Goal: Task Accomplishment & Management: Use online tool/utility

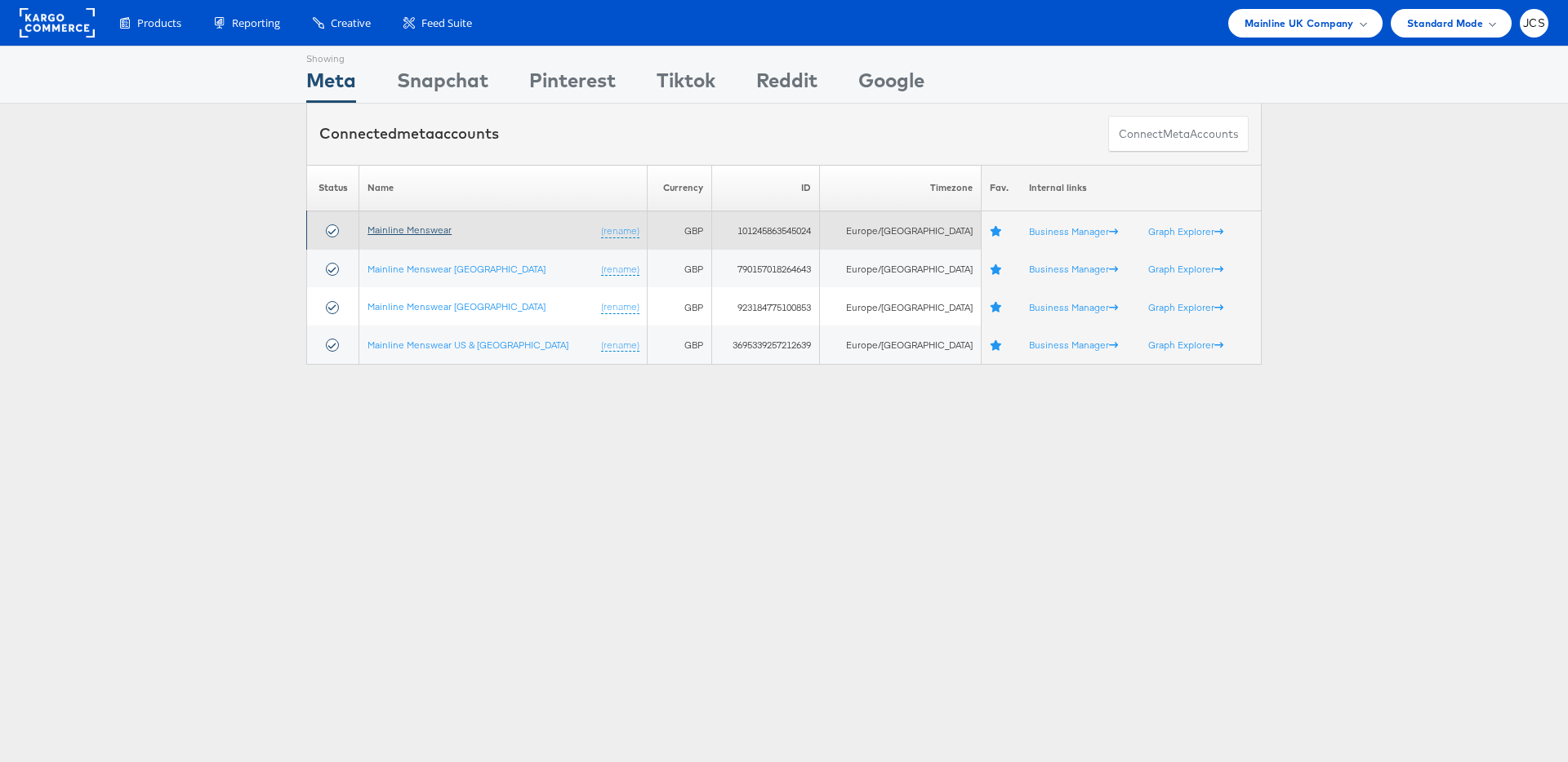
click at [442, 229] on link "Mainline Menswear" at bounding box center [409, 229] width 84 height 12
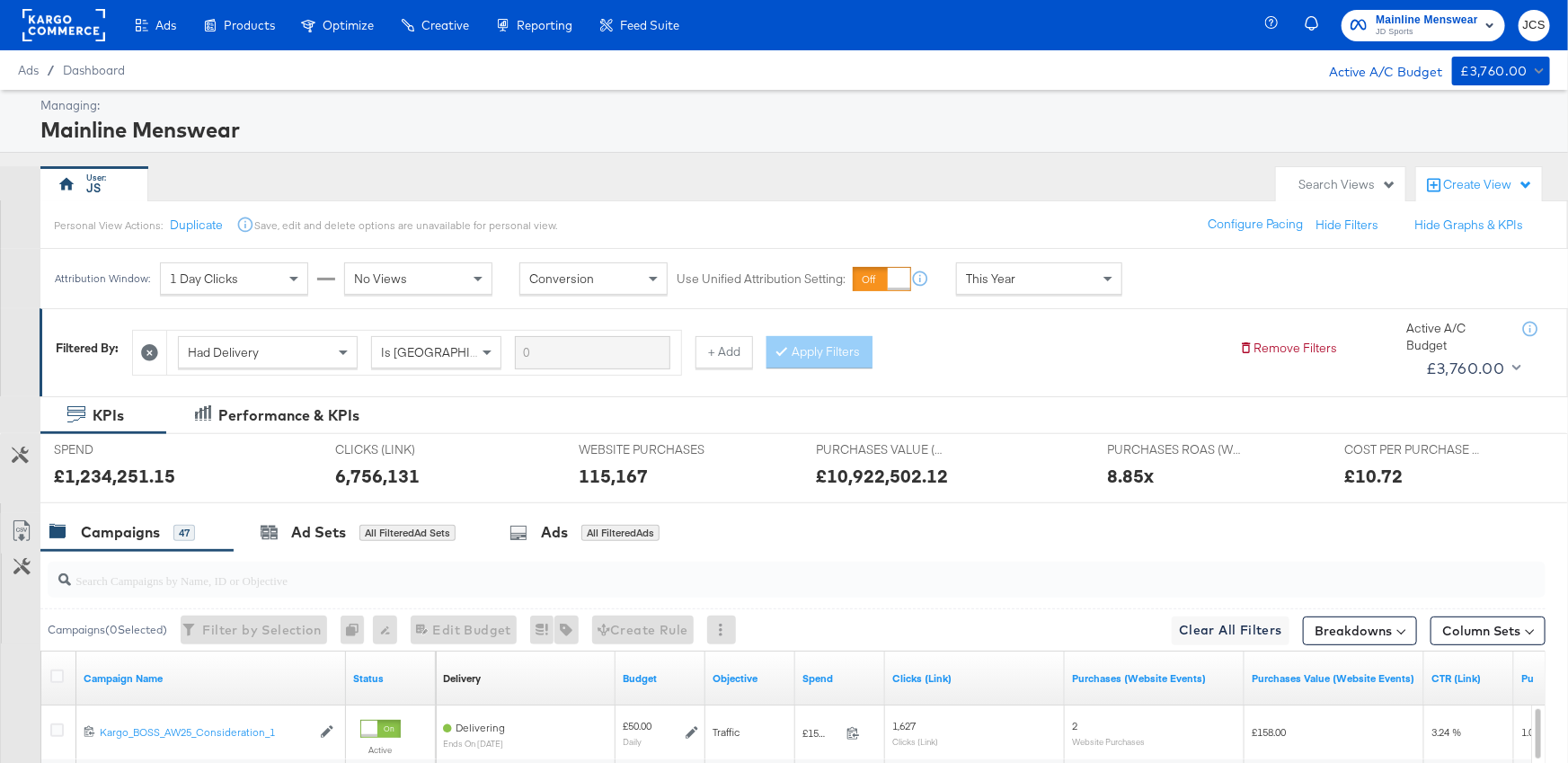
click at [77, 35] on rect at bounding box center [63, 25] width 82 height 33
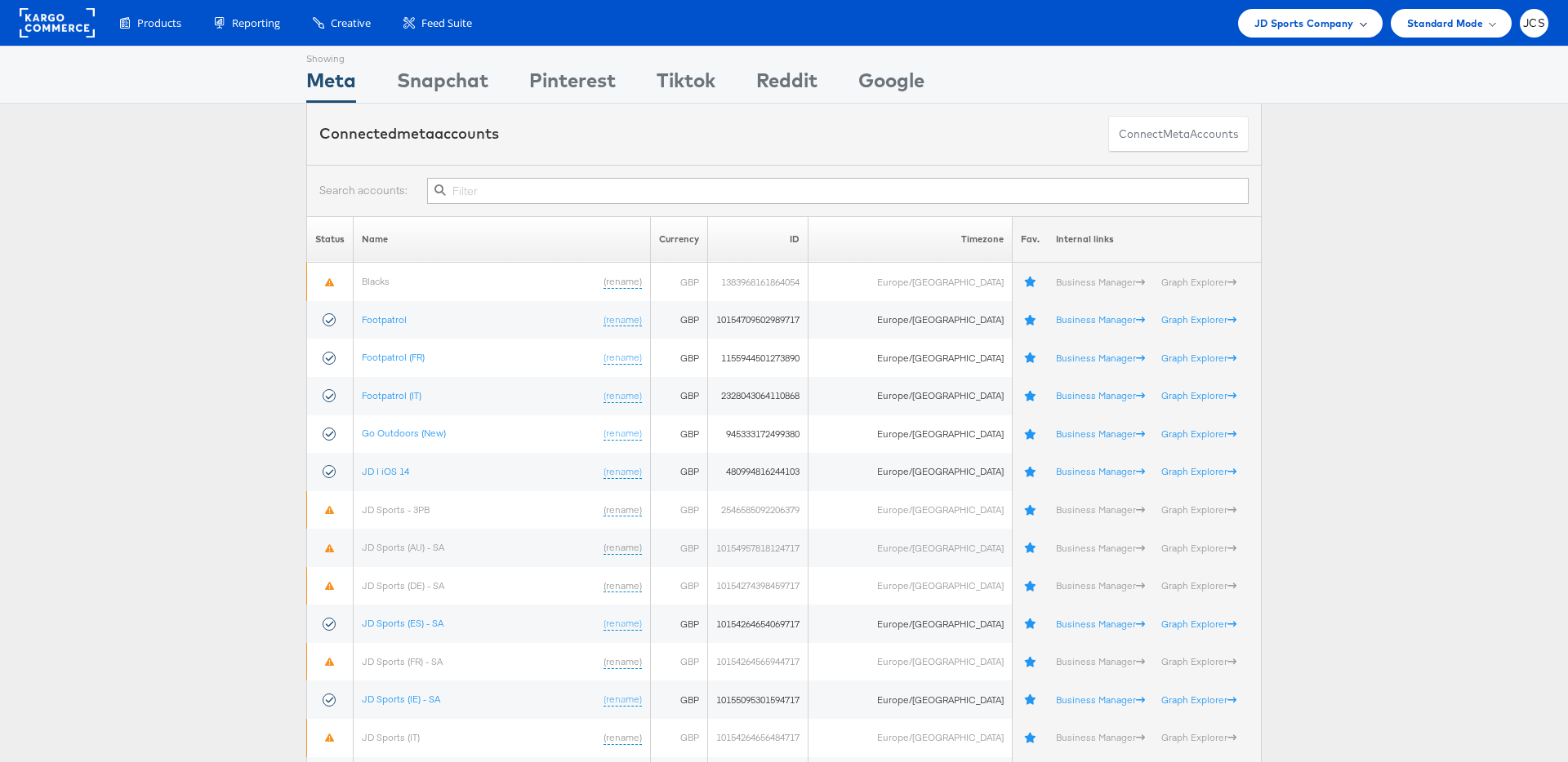
click at [1346, 23] on span "JD Sports Company" at bounding box center [1304, 23] width 100 height 17
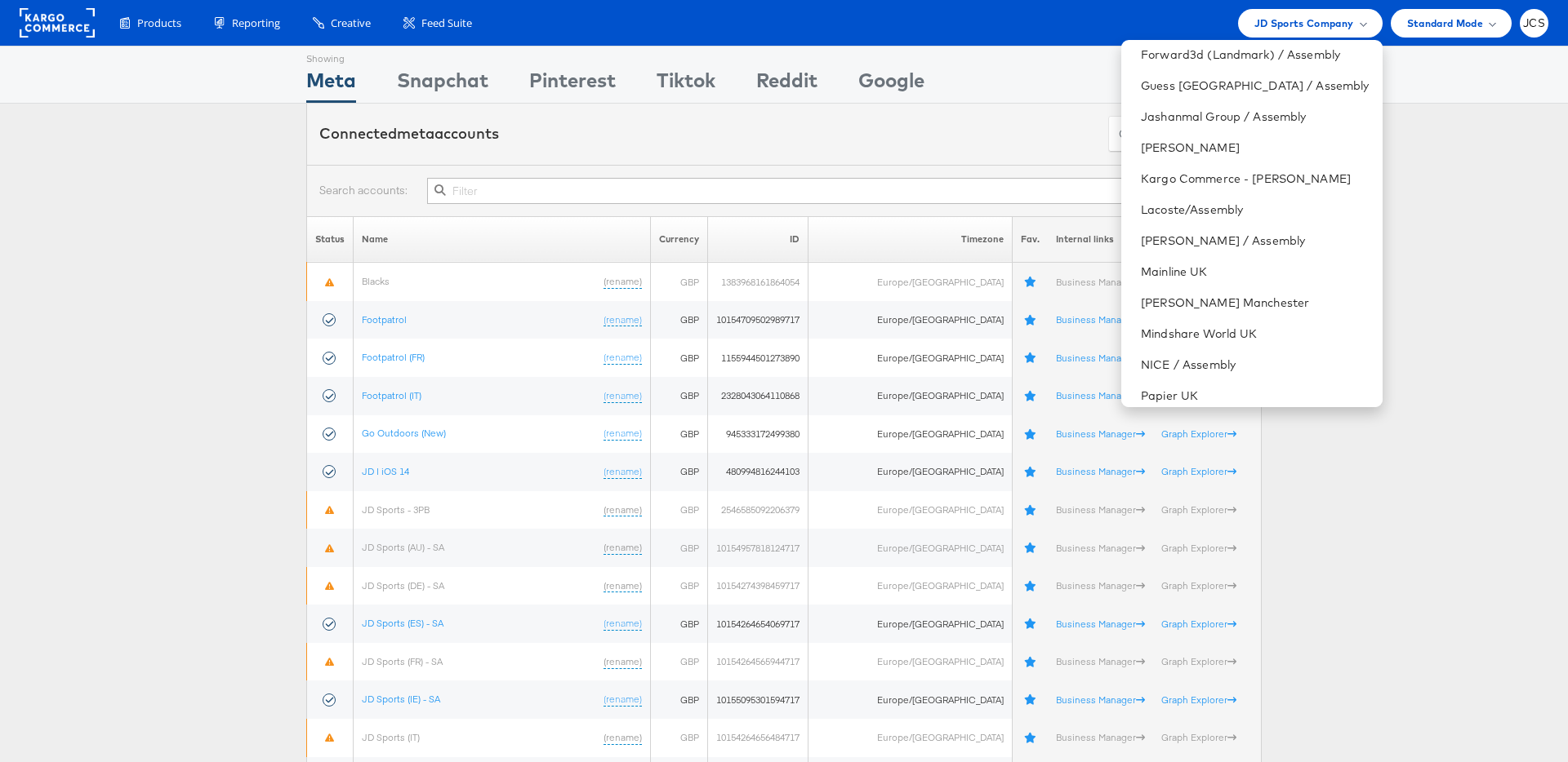
scroll to position [184, 0]
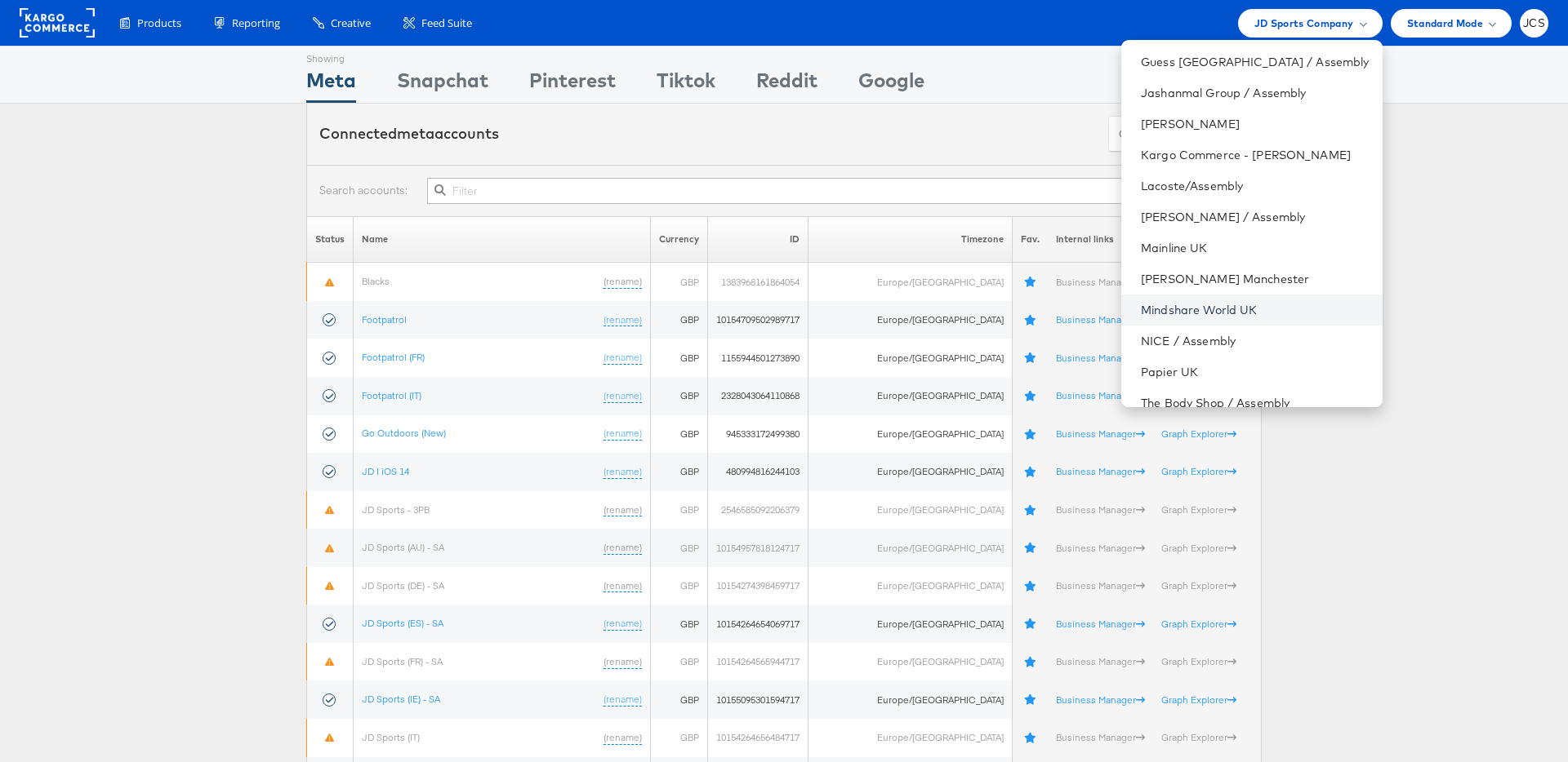
click at [1179, 308] on link "Mindshare World UK" at bounding box center [1254, 310] width 228 height 17
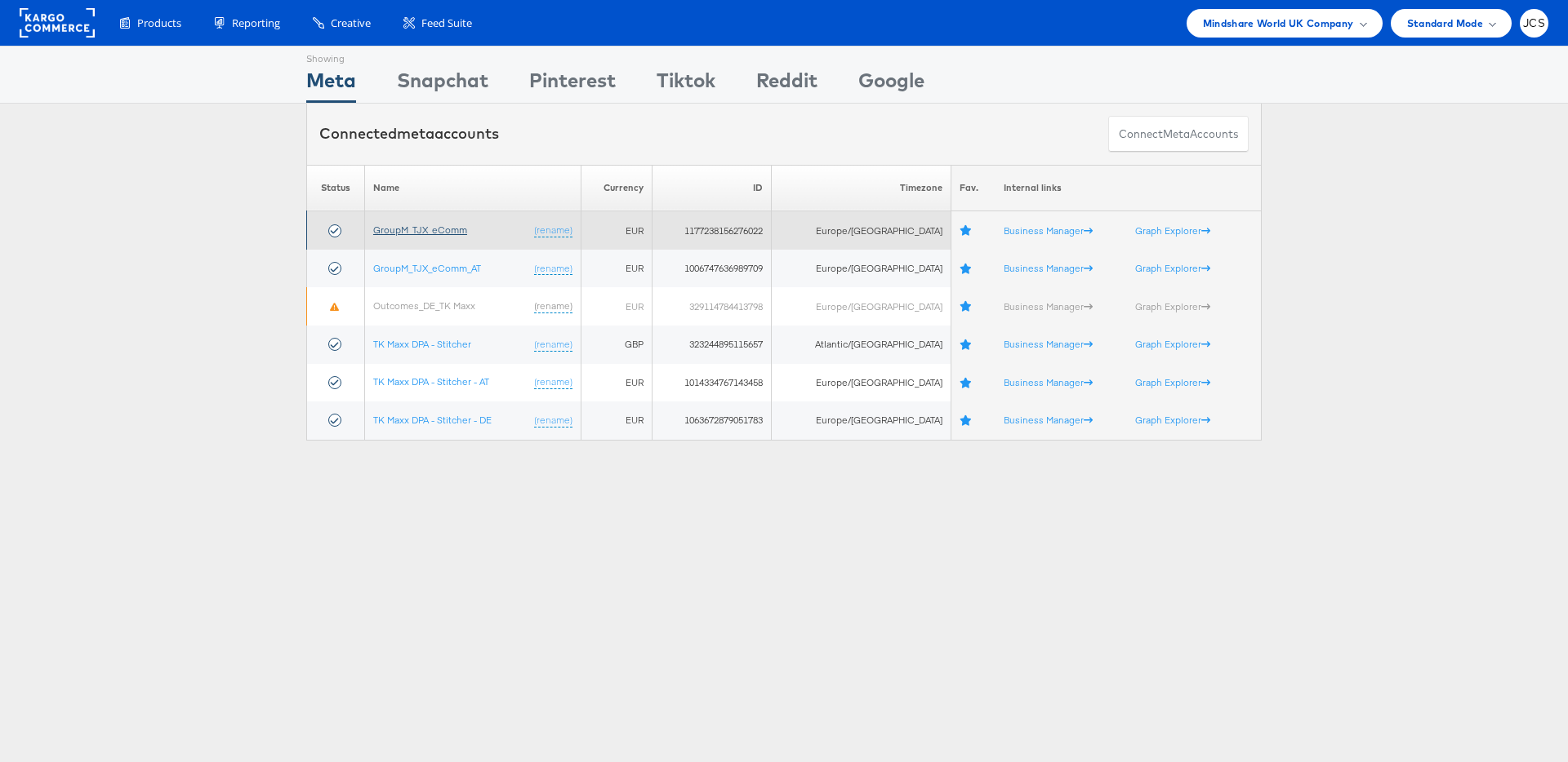
click at [455, 230] on link "GroupM_TJX_eComm" at bounding box center [420, 229] width 94 height 12
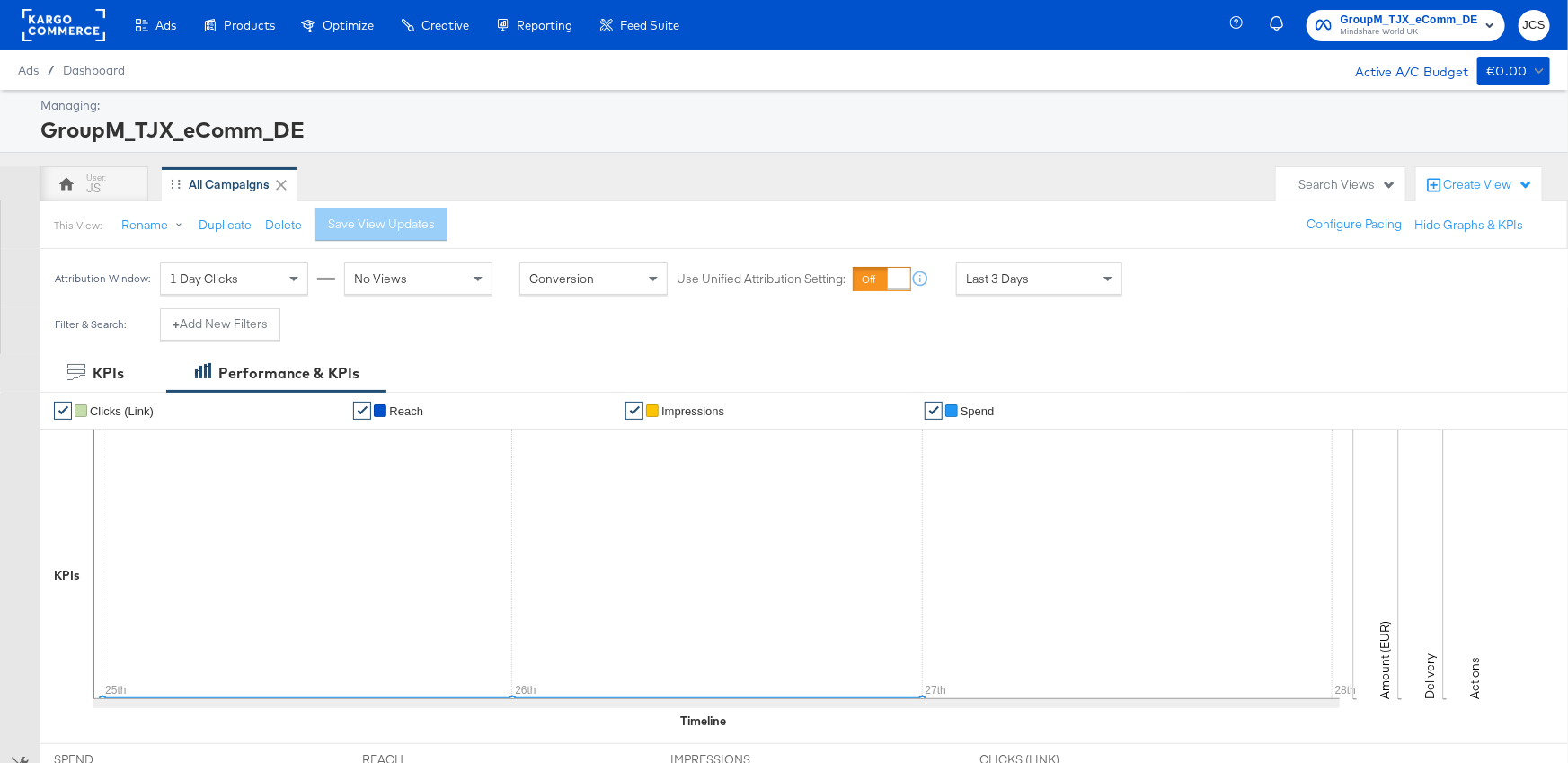
click at [52, 20] on rect at bounding box center [63, 25] width 82 height 33
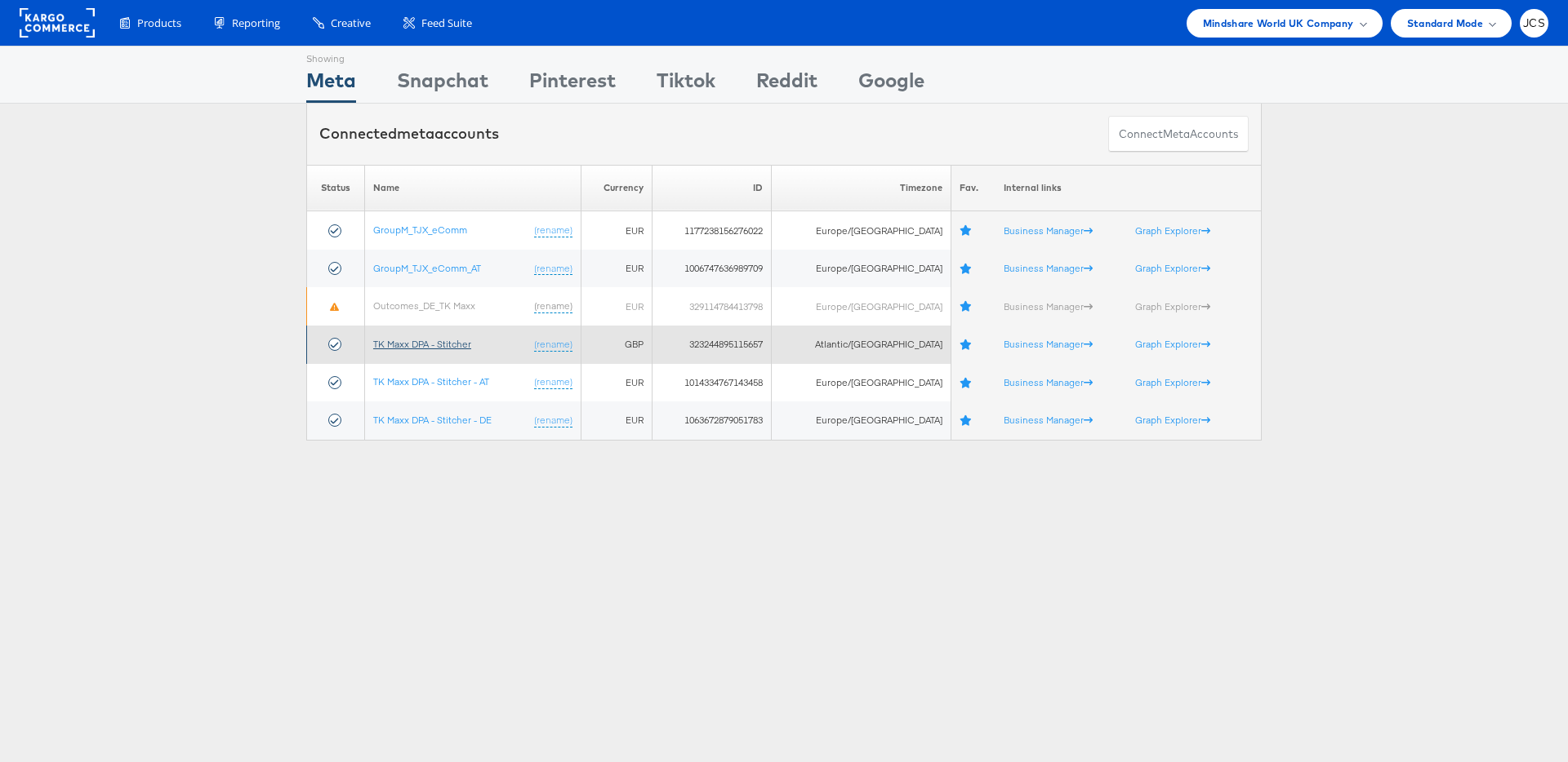
click at [429, 343] on link "TK Maxx DPA - Stitcher" at bounding box center [422, 344] width 98 height 12
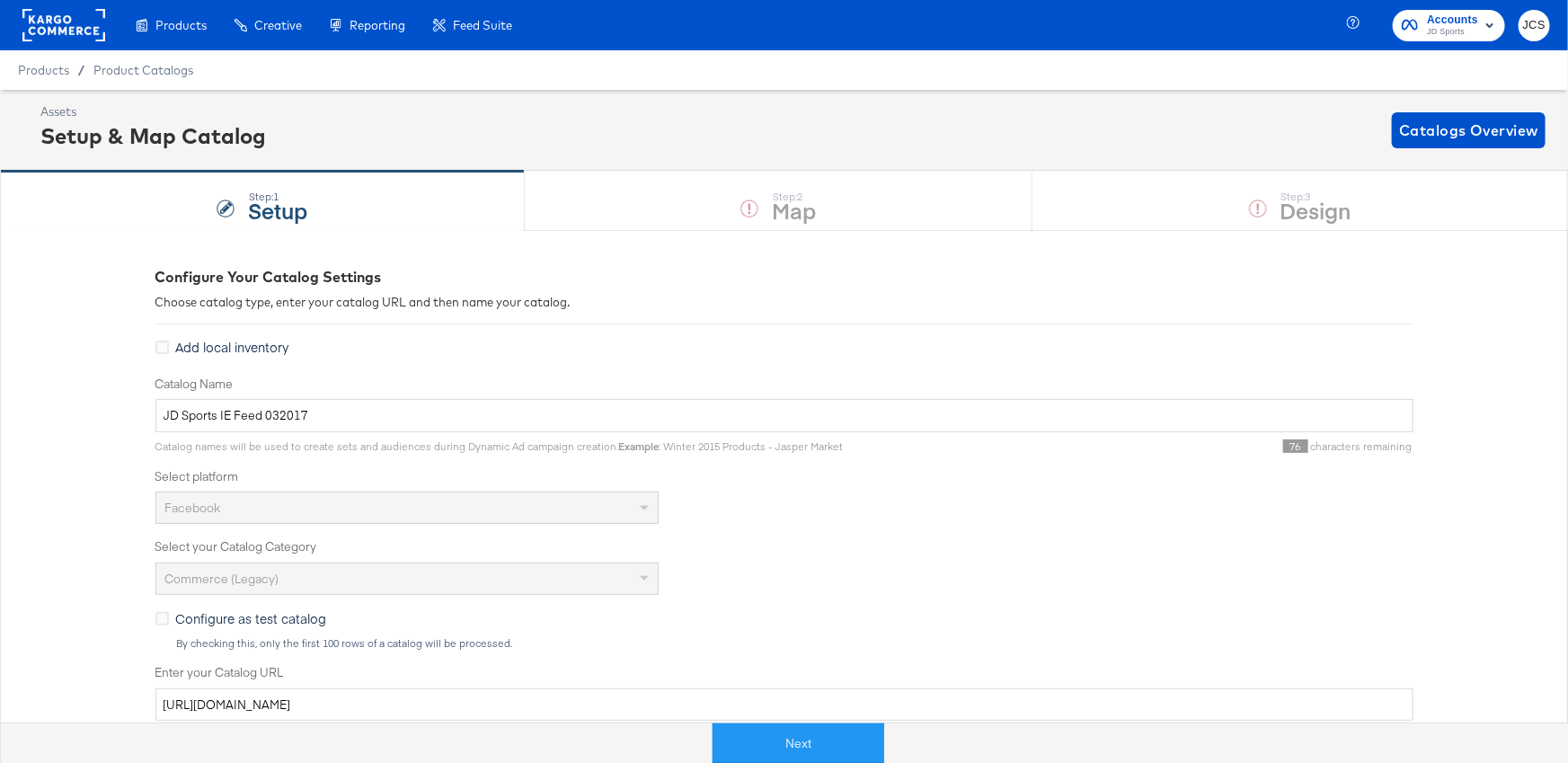
click at [66, 25] on rect at bounding box center [63, 25] width 82 height 33
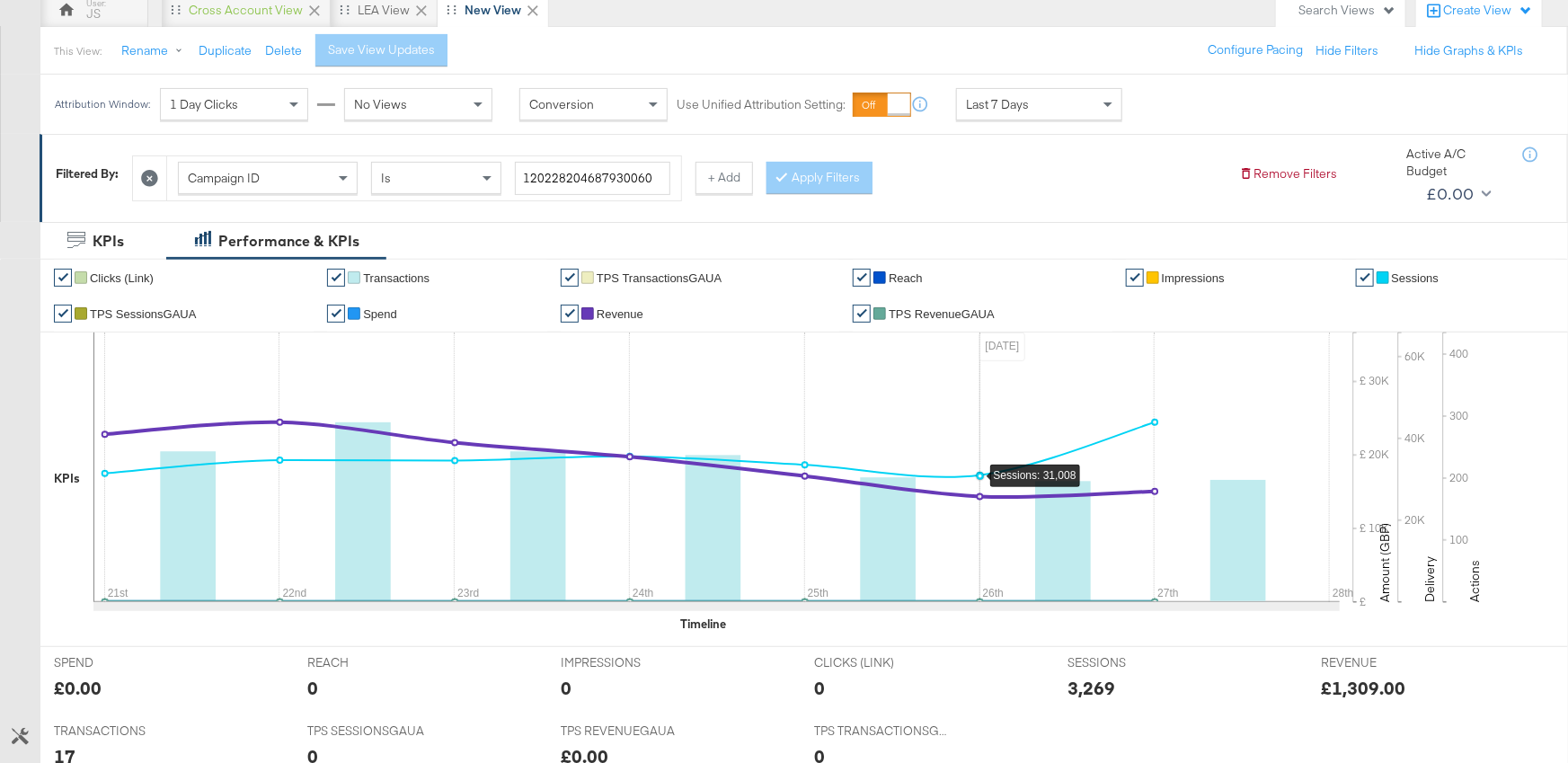
scroll to position [179, 0]
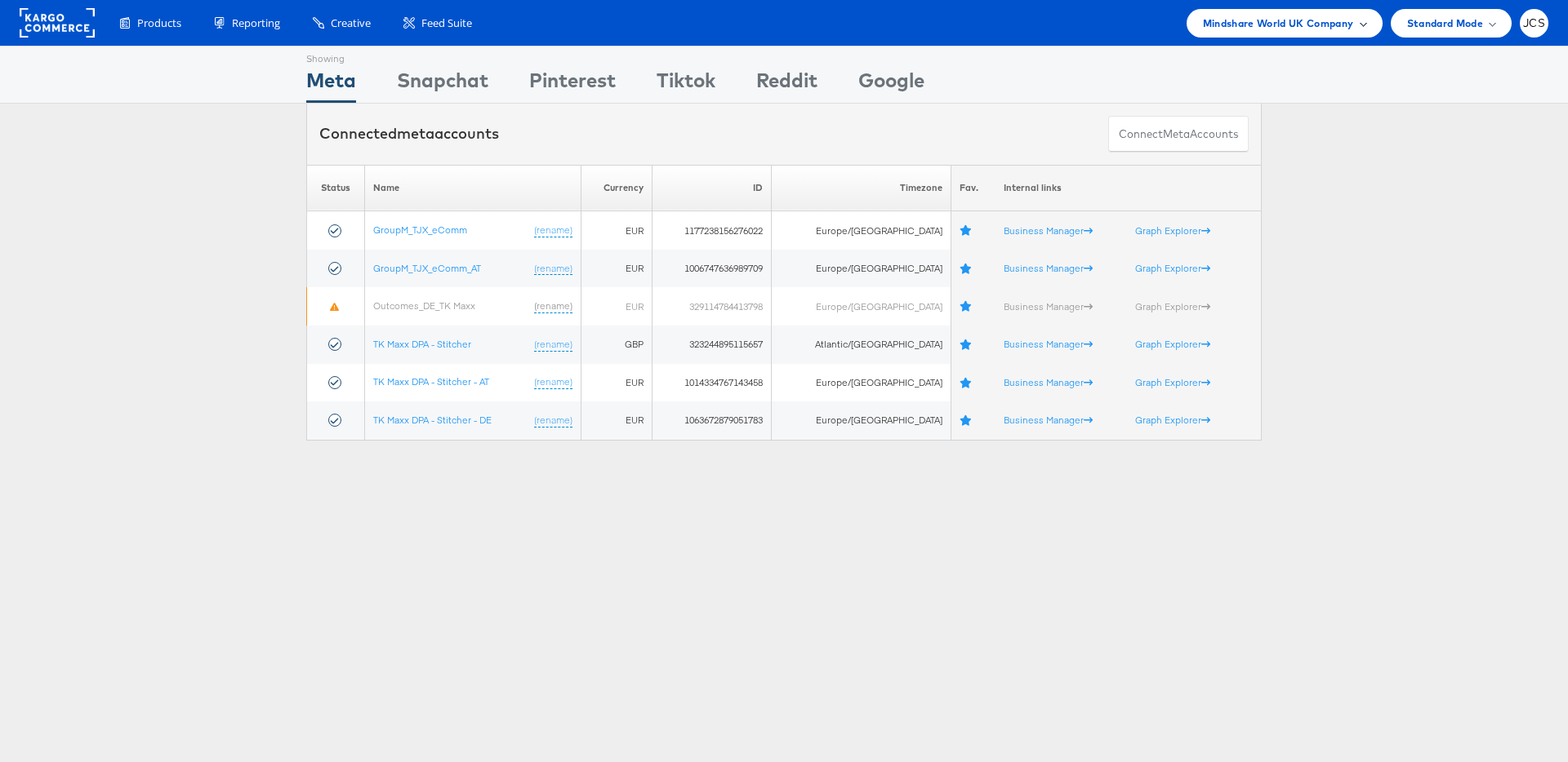
click at [1251, 17] on span "Mindshare World UK Company" at bounding box center [1279, 23] width 151 height 17
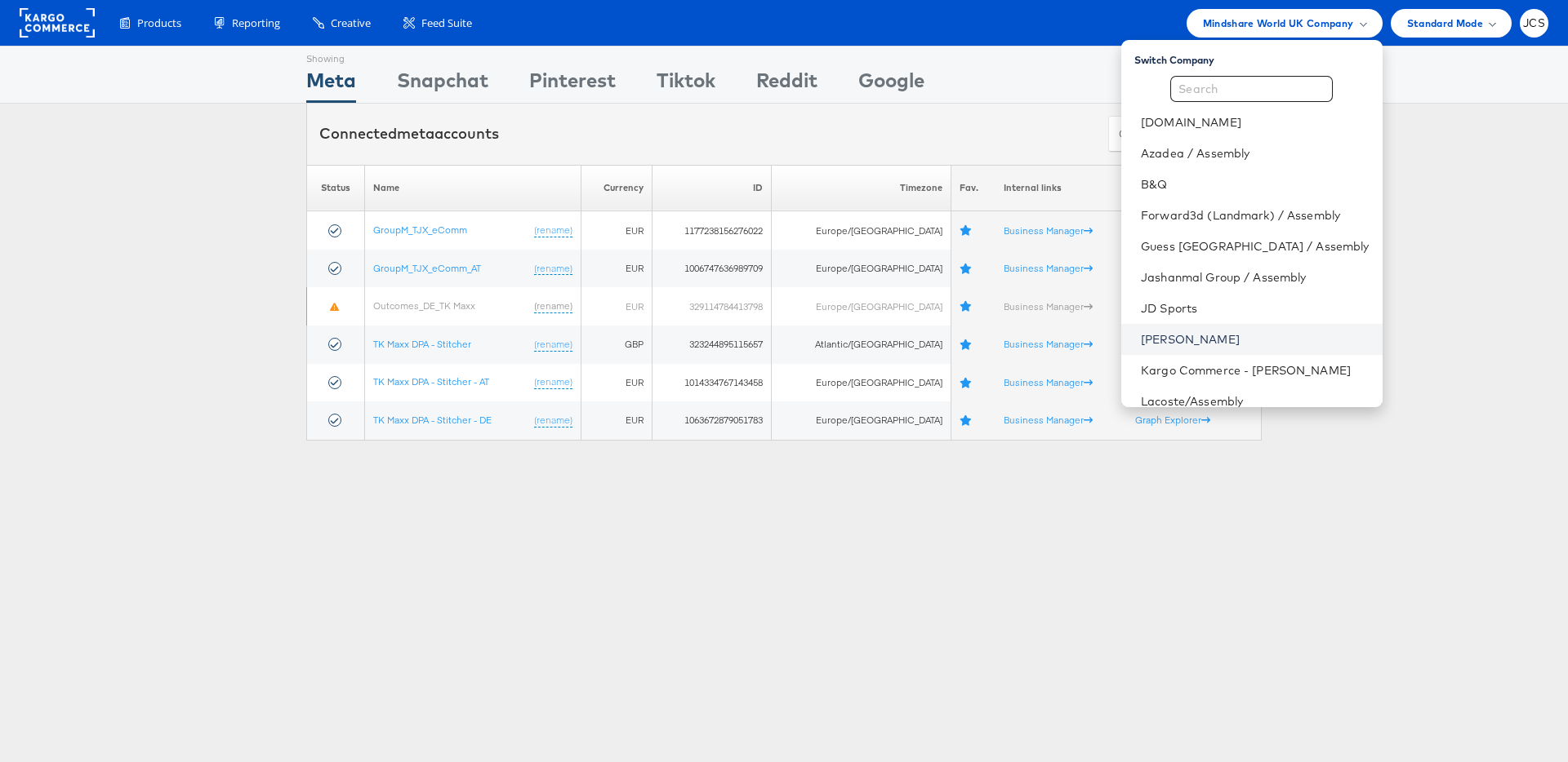
click at [1146, 331] on link "[PERSON_NAME]" at bounding box center [1254, 339] width 228 height 17
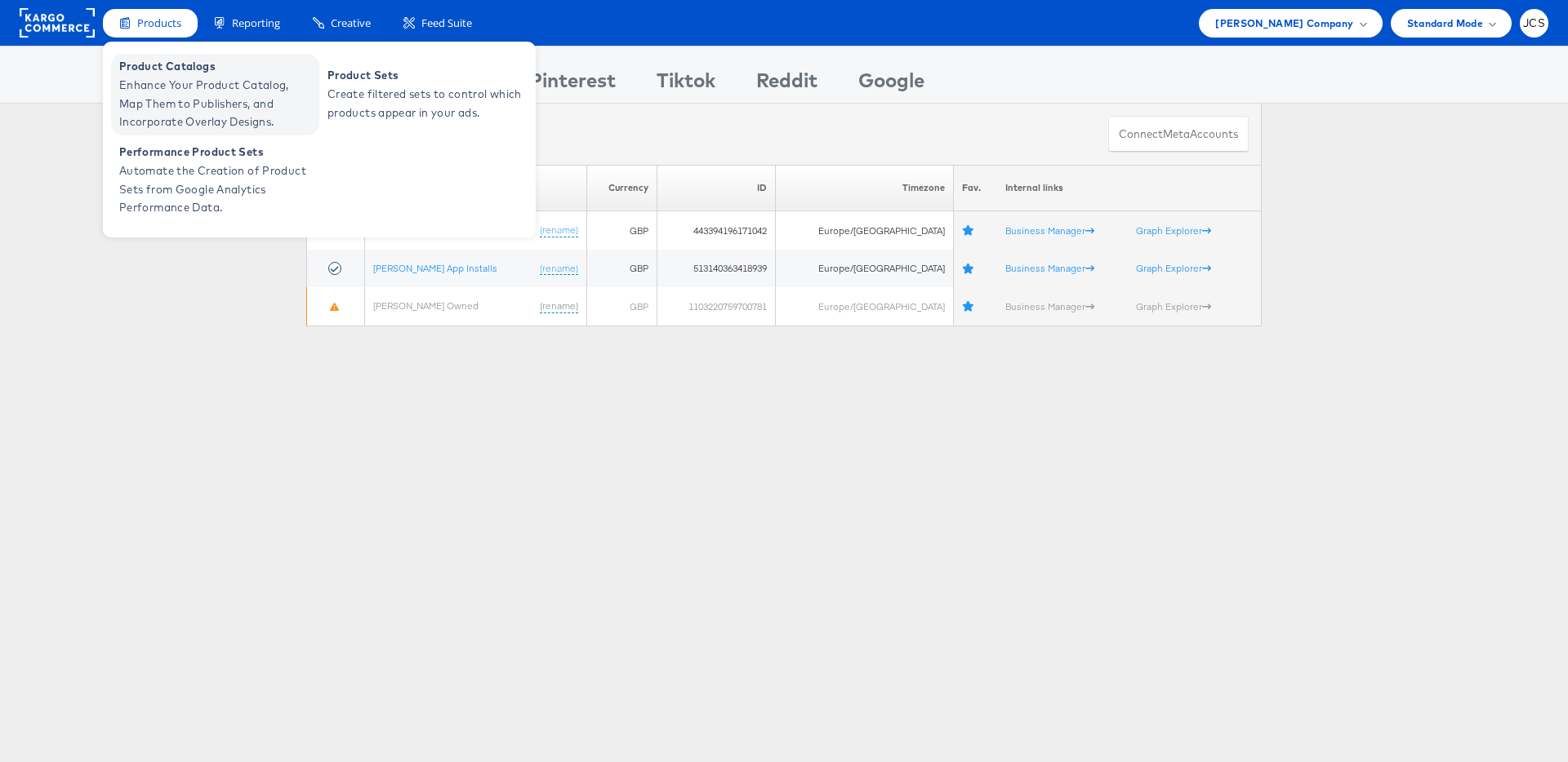
click at [158, 76] on span "Enhance Your Product Catalog, Map Them to Publishers, and Incorporate Overlay D…" at bounding box center [216, 103] width 196 height 56
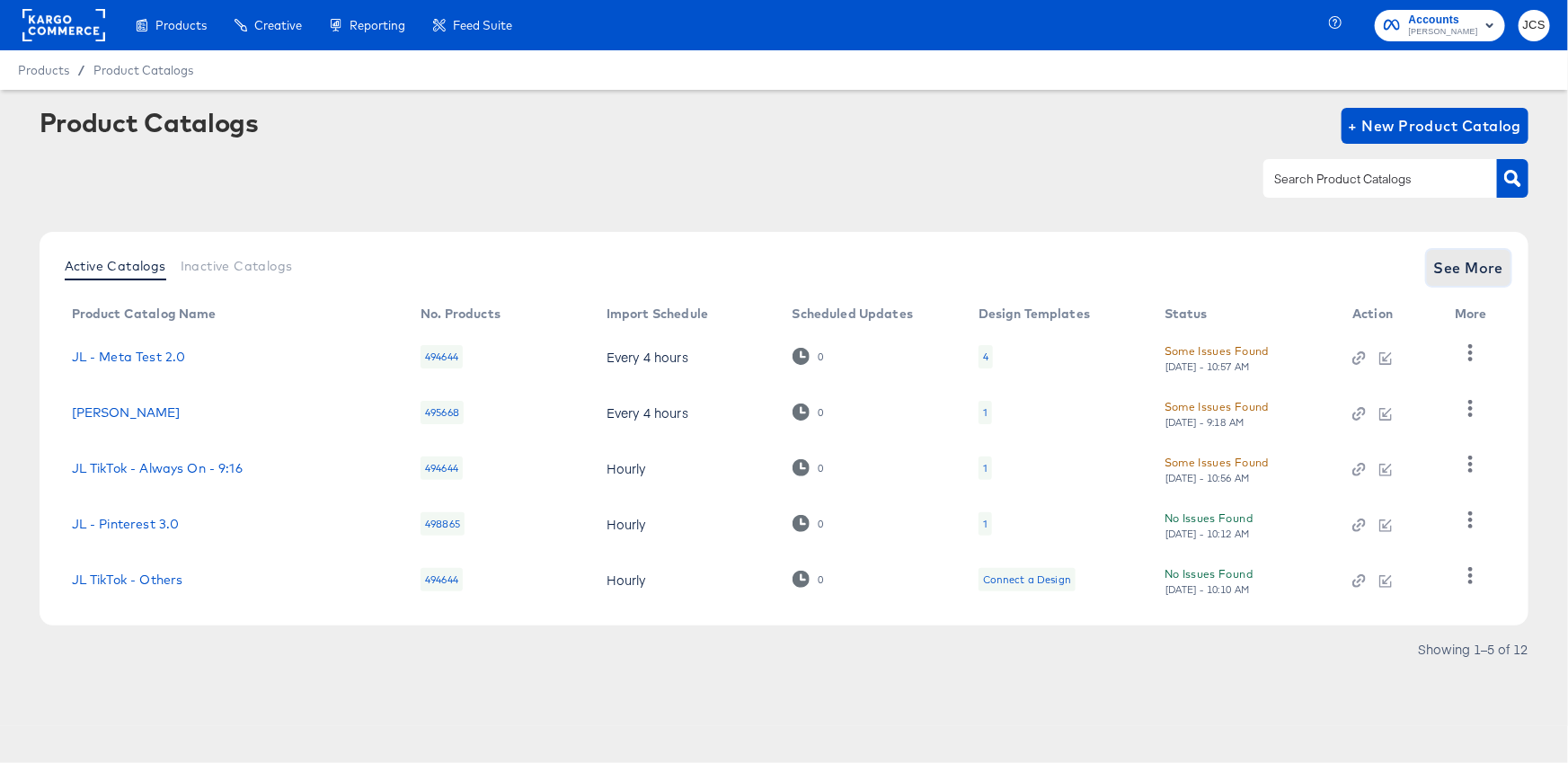
click at [1449, 275] on span "See More" at bounding box center [1469, 268] width 70 height 25
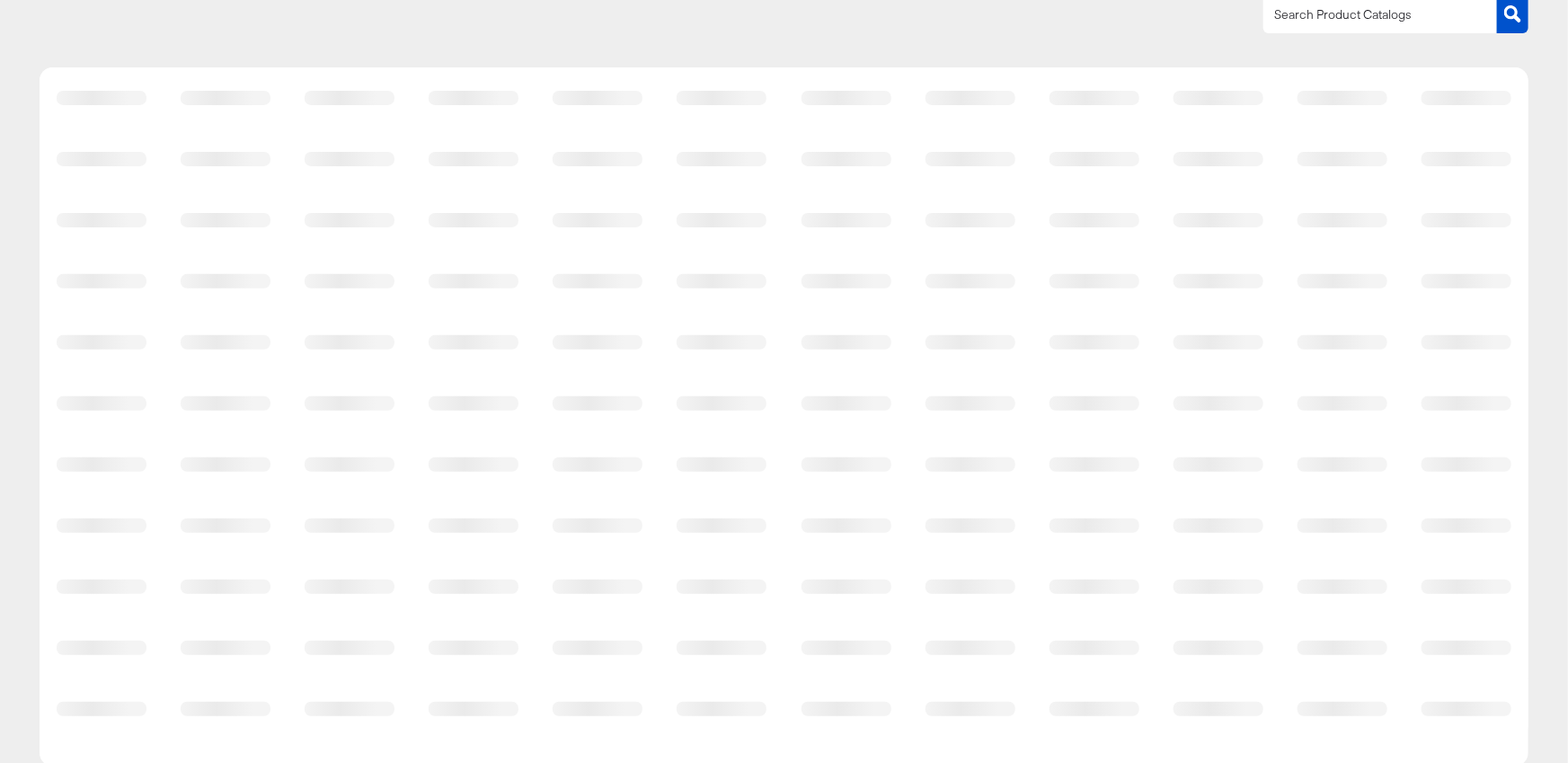
scroll to position [241, 0]
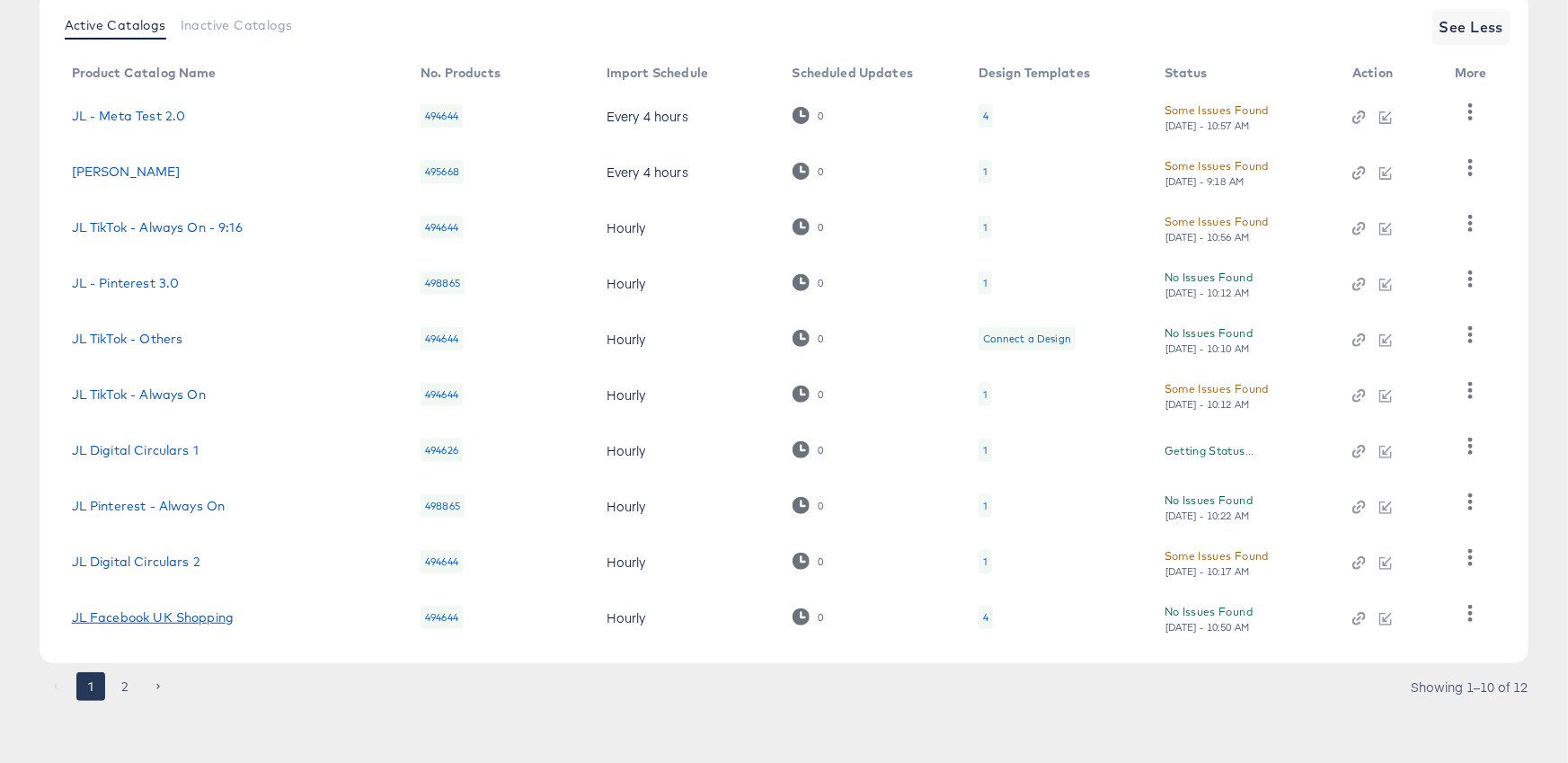
click at [187, 621] on link "JL Facebook UK Shopping" at bounding box center [152, 617] width 162 height 14
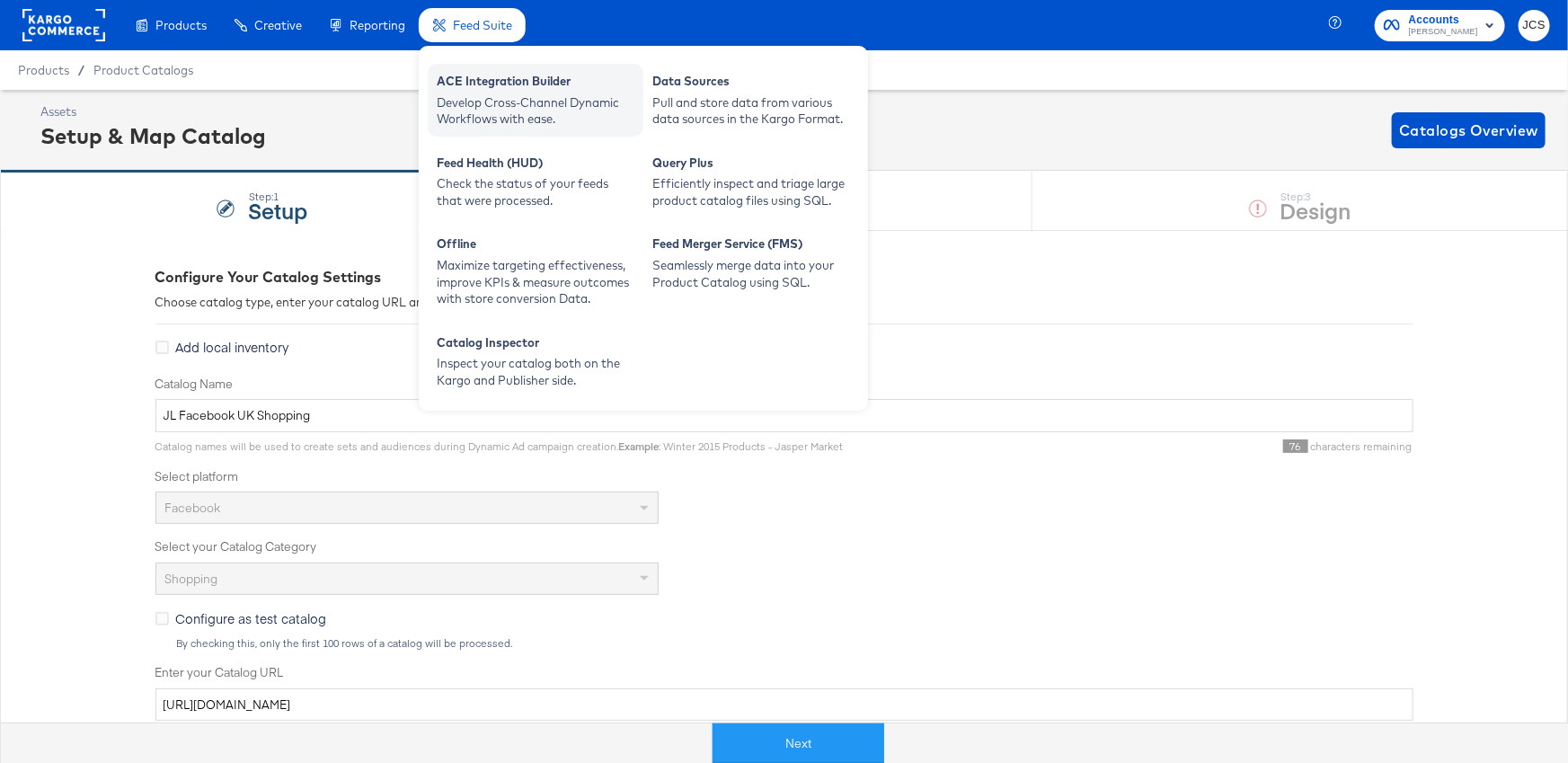
click at [519, 109] on div "Develop Cross-Channel Dynamic Workflows with ease." at bounding box center [536, 111] width 198 height 33
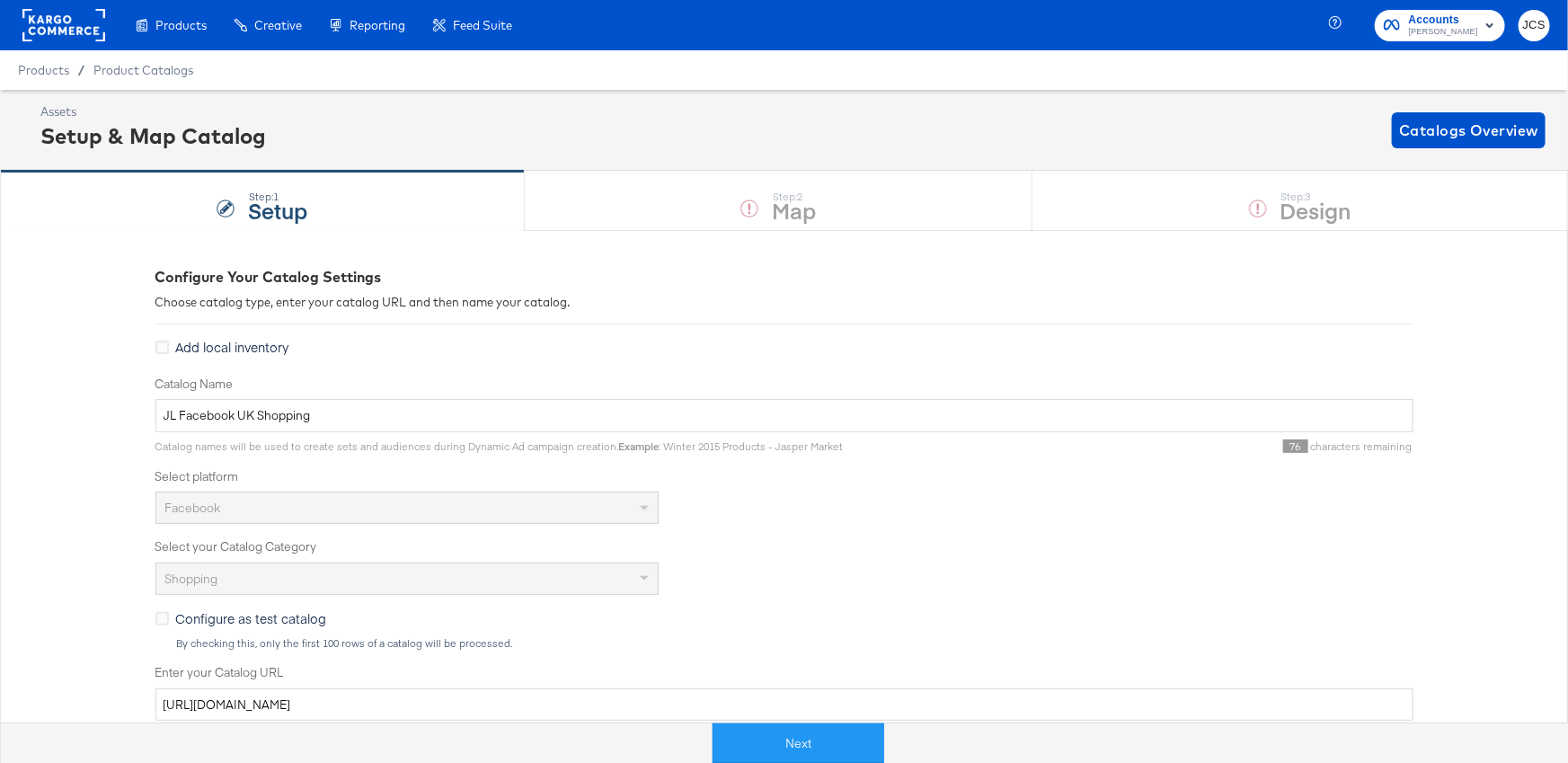
click at [100, 338] on div "Configure Your Catalog Settings Choose catalog type, enter your catalog URL and…" at bounding box center [784, 710] width 1568 height 962
click at [806, 739] on button "Next" at bounding box center [798, 743] width 171 height 40
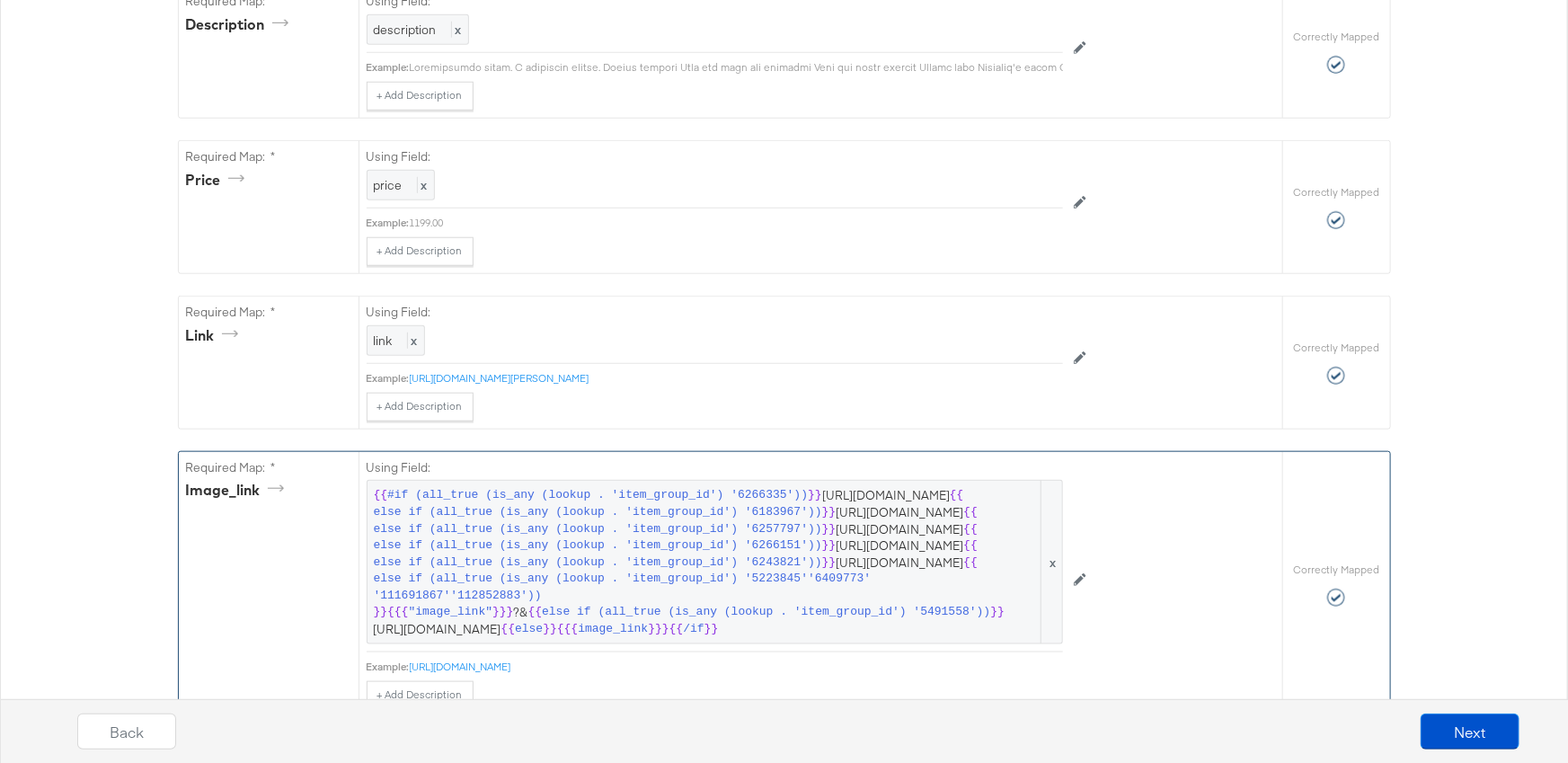
scroll to position [856, 0]
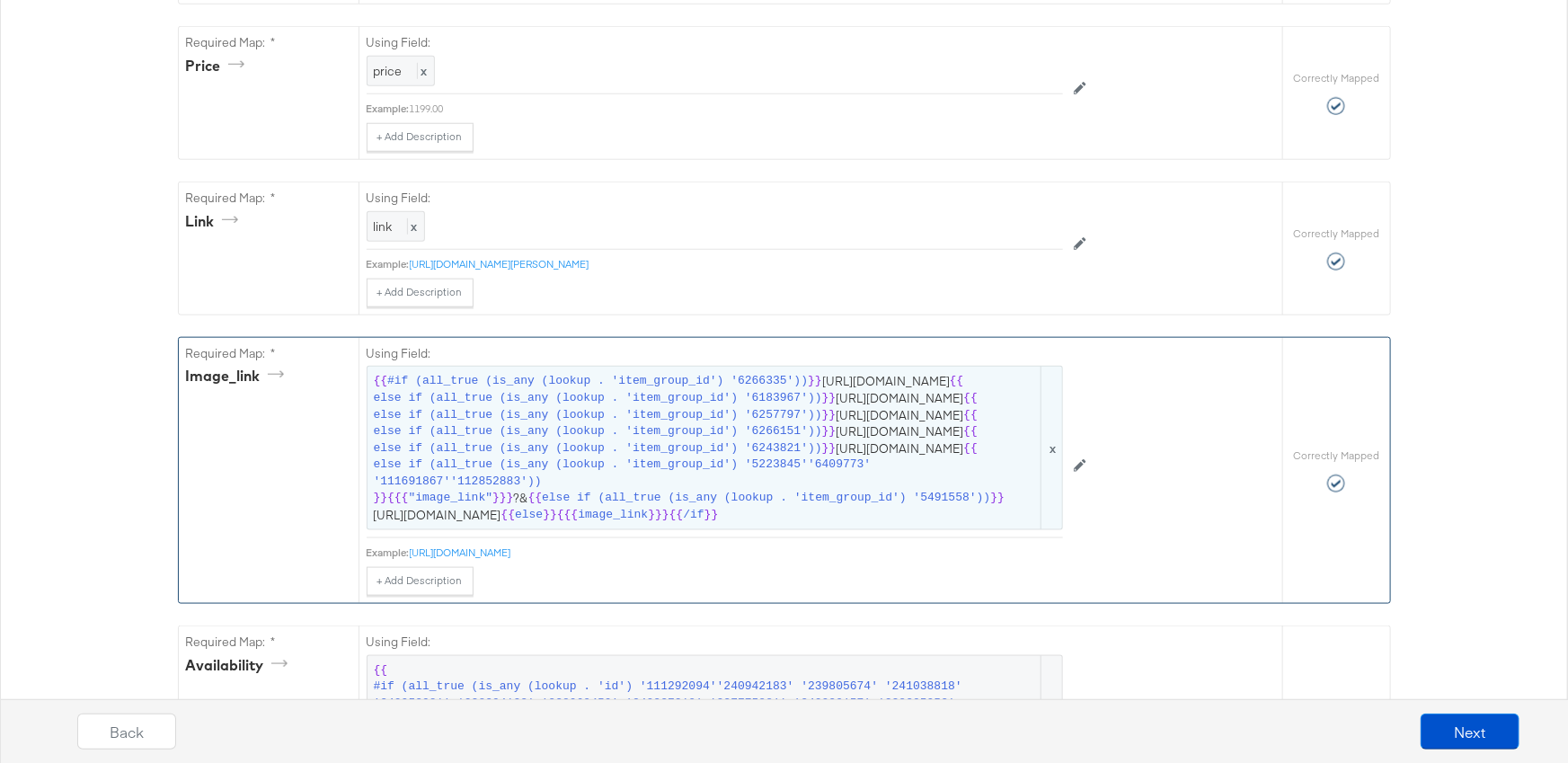
click at [674, 523] on span "{{ #if (all_true (is_any (lookup . 'item_group_id') '6266335')) }} https://john…" at bounding box center [715, 447] width 682 height 150
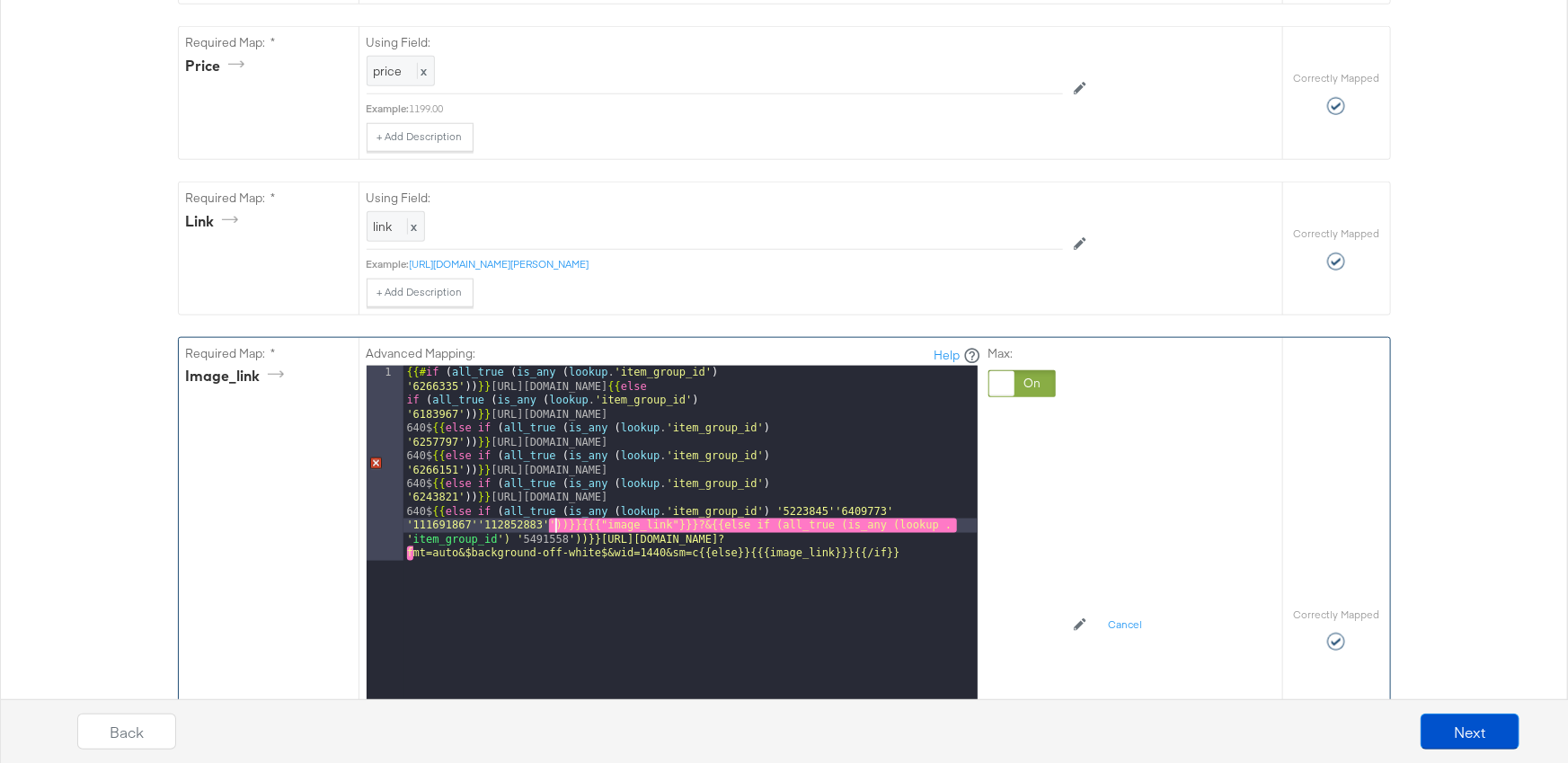
paste textarea
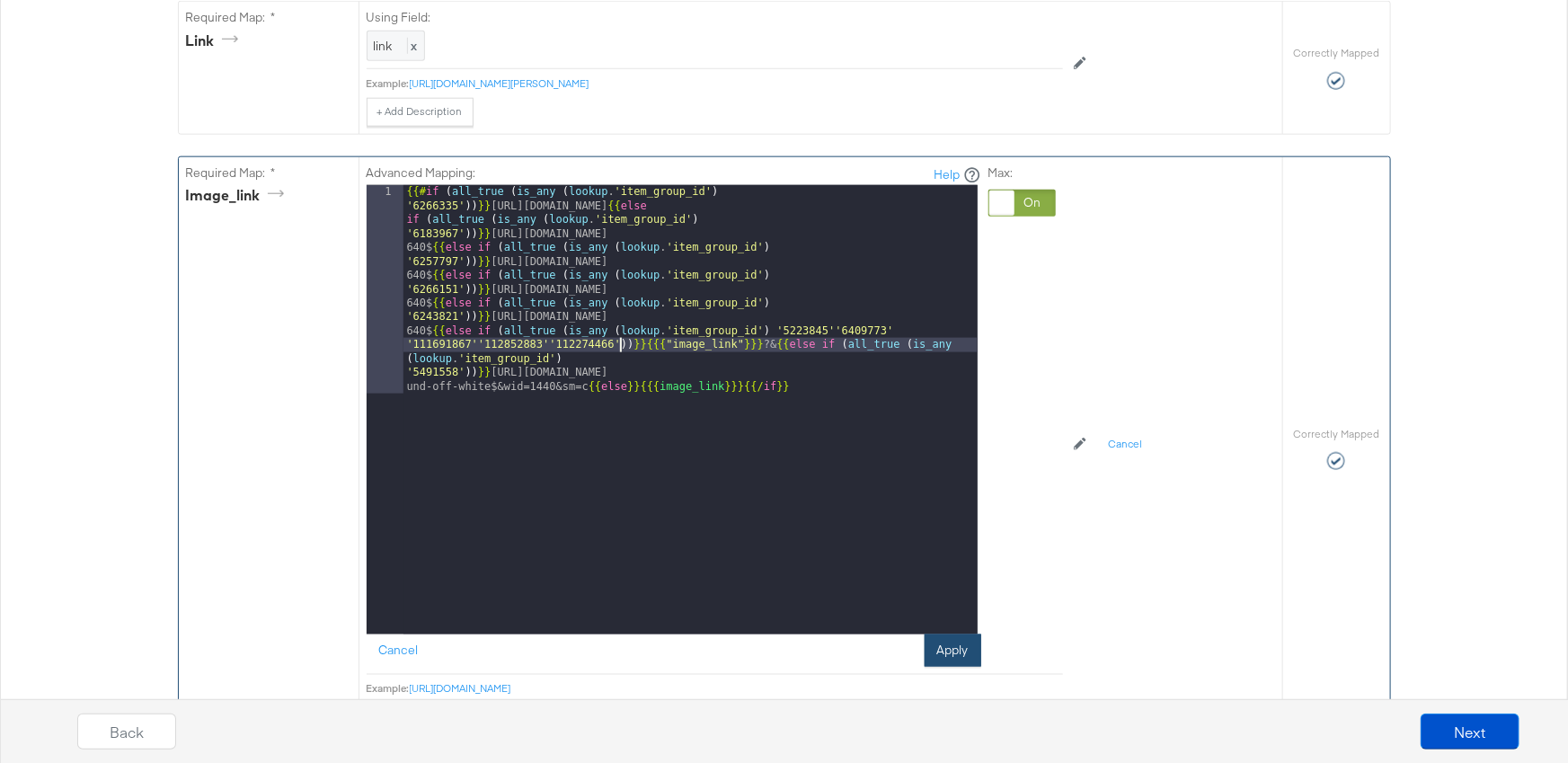
click at [956, 644] on button "Apply" at bounding box center [953, 650] width 56 height 33
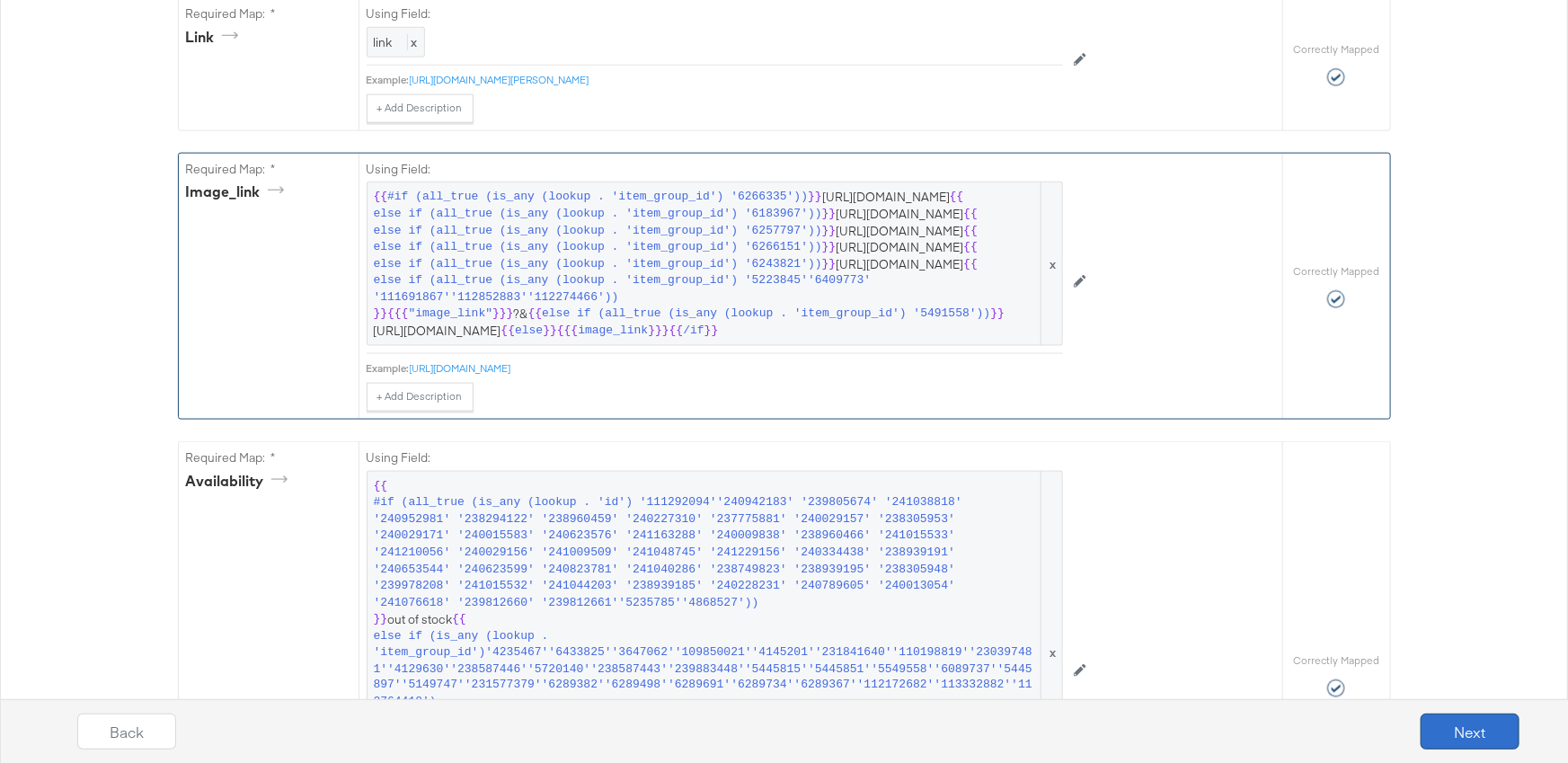
click at [1469, 730] on button "Next" at bounding box center [1469, 731] width 99 height 36
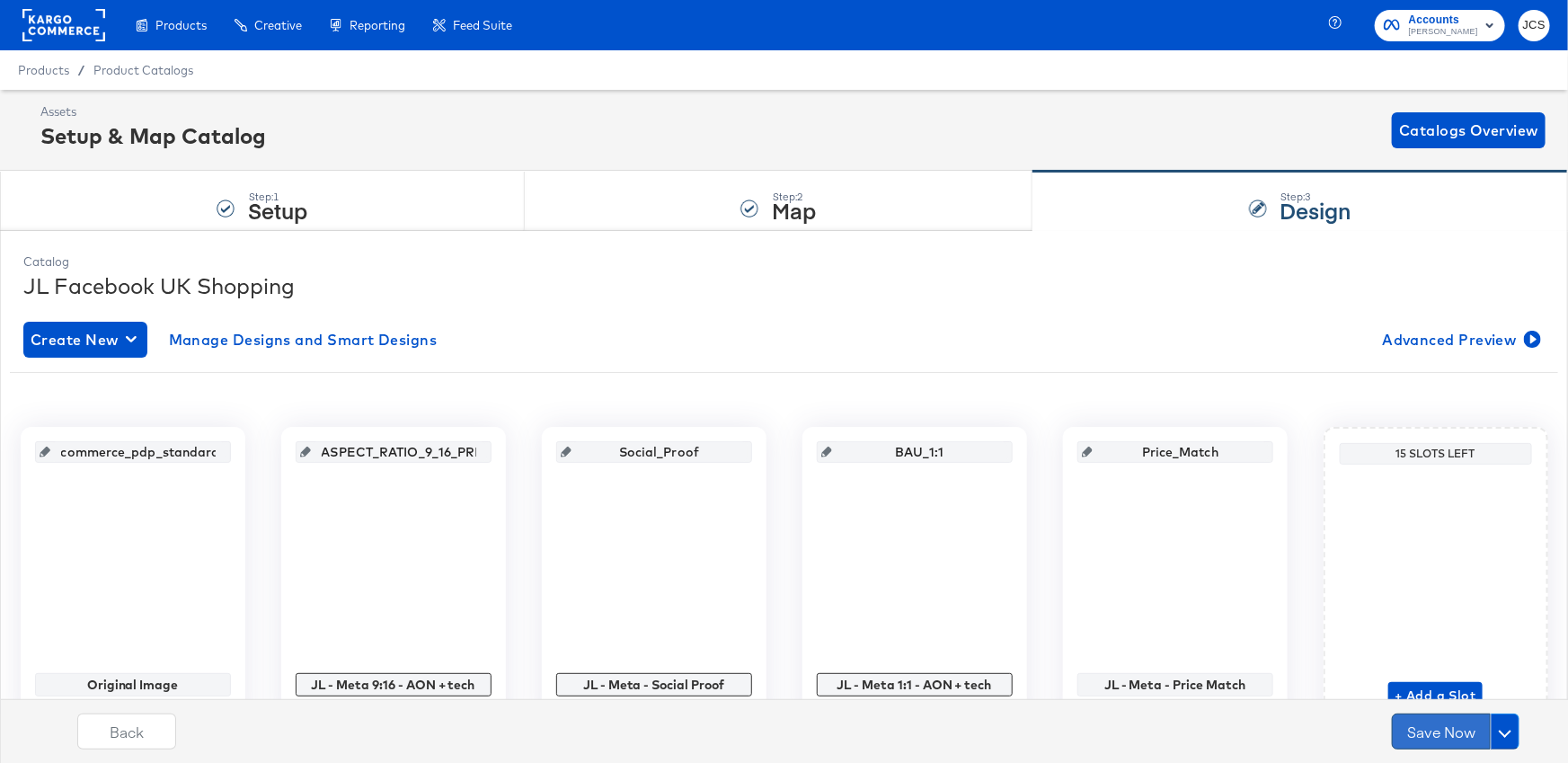
click at [1440, 733] on button "Save Now" at bounding box center [1441, 731] width 99 height 36
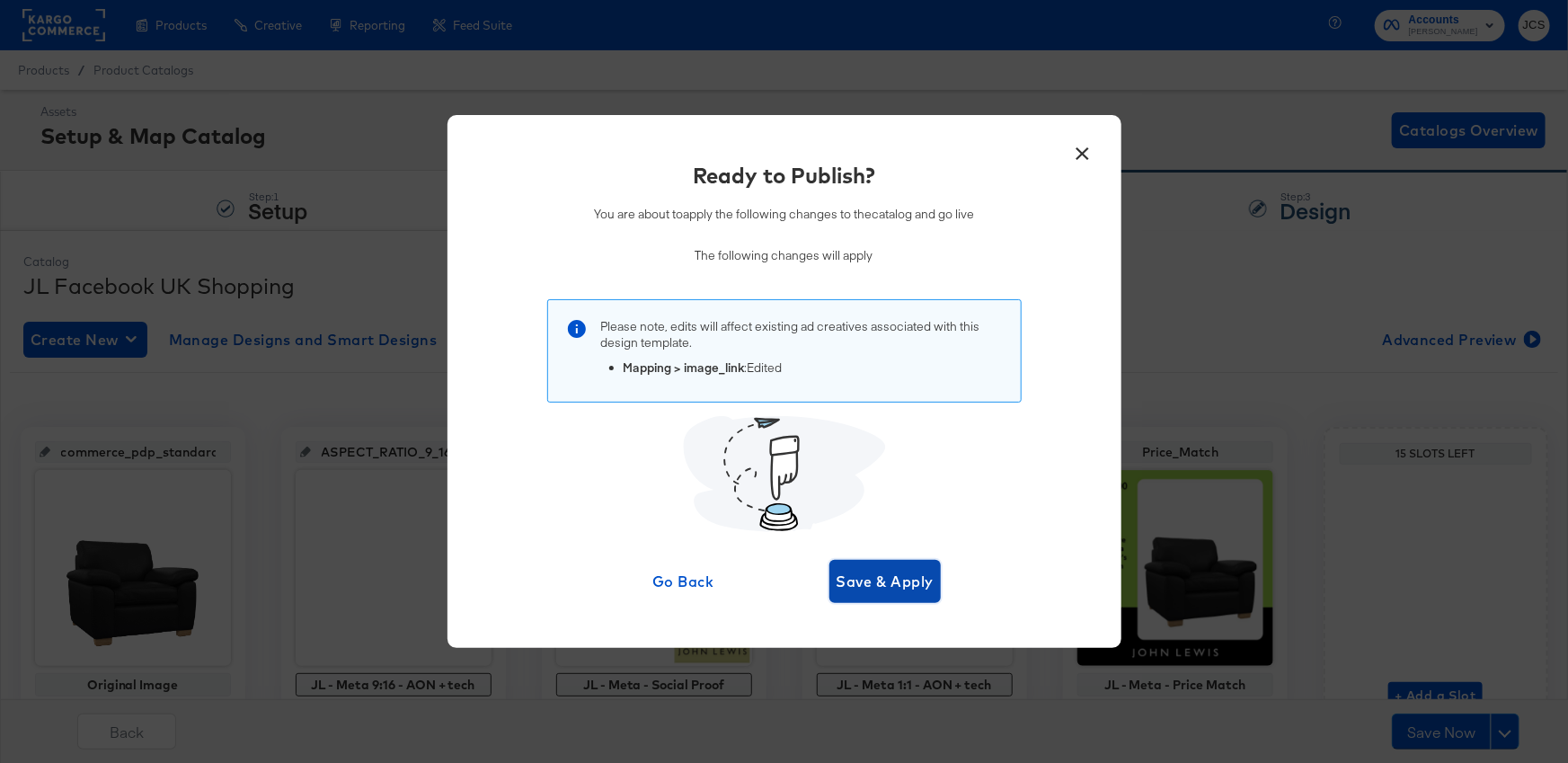
click at [875, 579] on span "Save & Apply" at bounding box center [886, 581] width 98 height 25
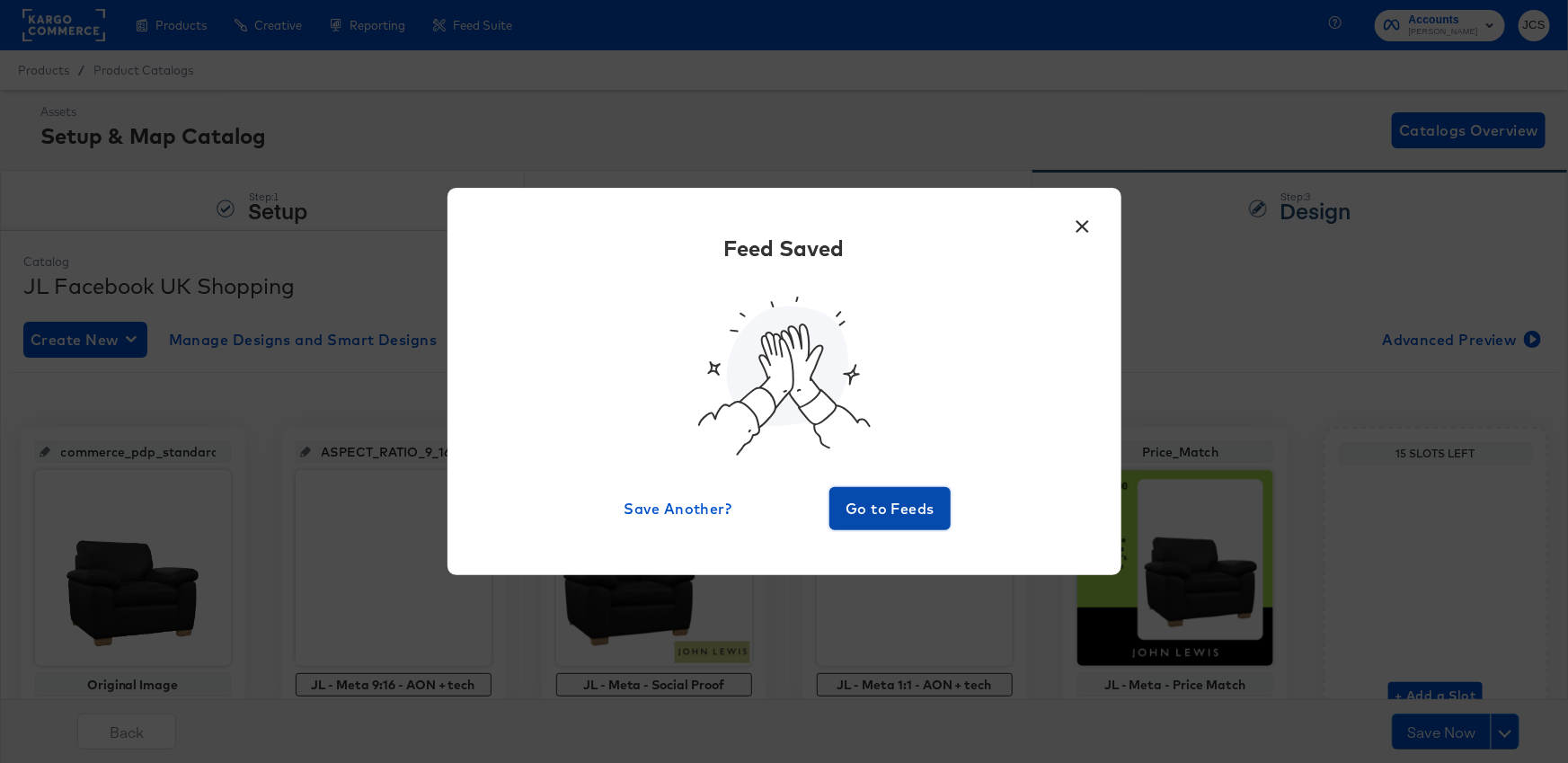
click at [886, 508] on span "Go to Feeds" at bounding box center [891, 509] width 108 height 25
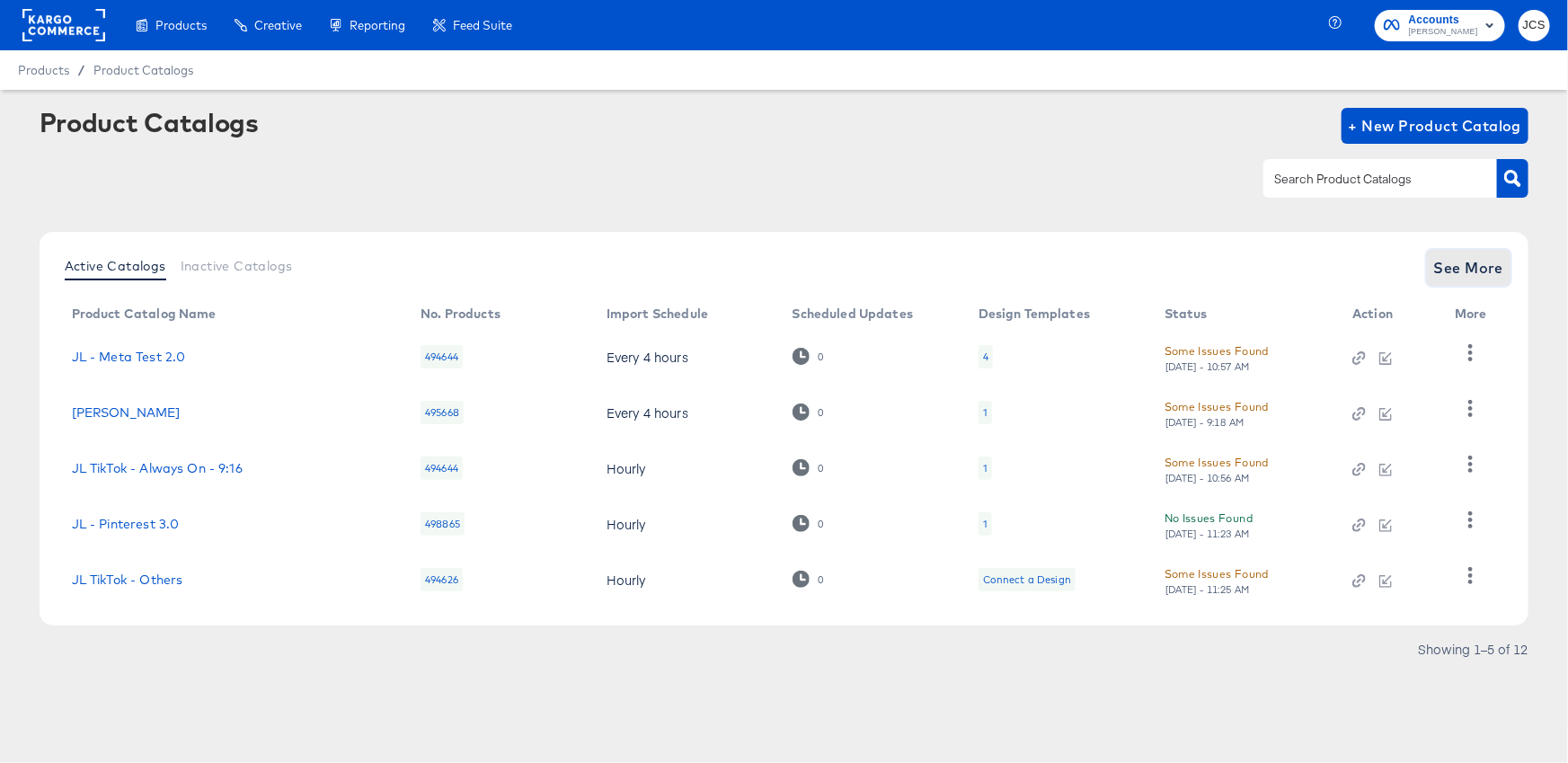
click at [1469, 278] on span "See More" at bounding box center [1469, 268] width 70 height 25
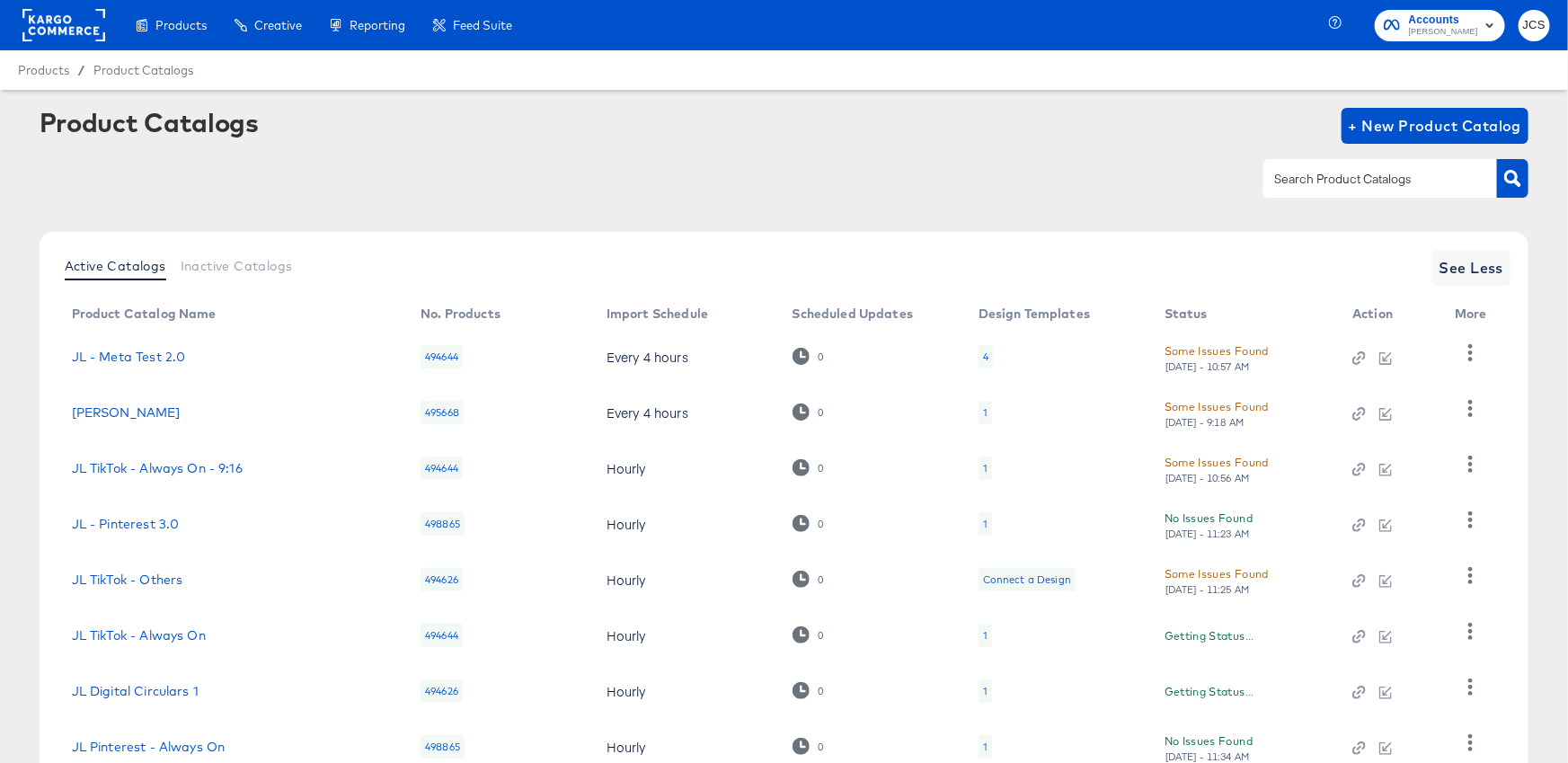
scroll to position [241, 0]
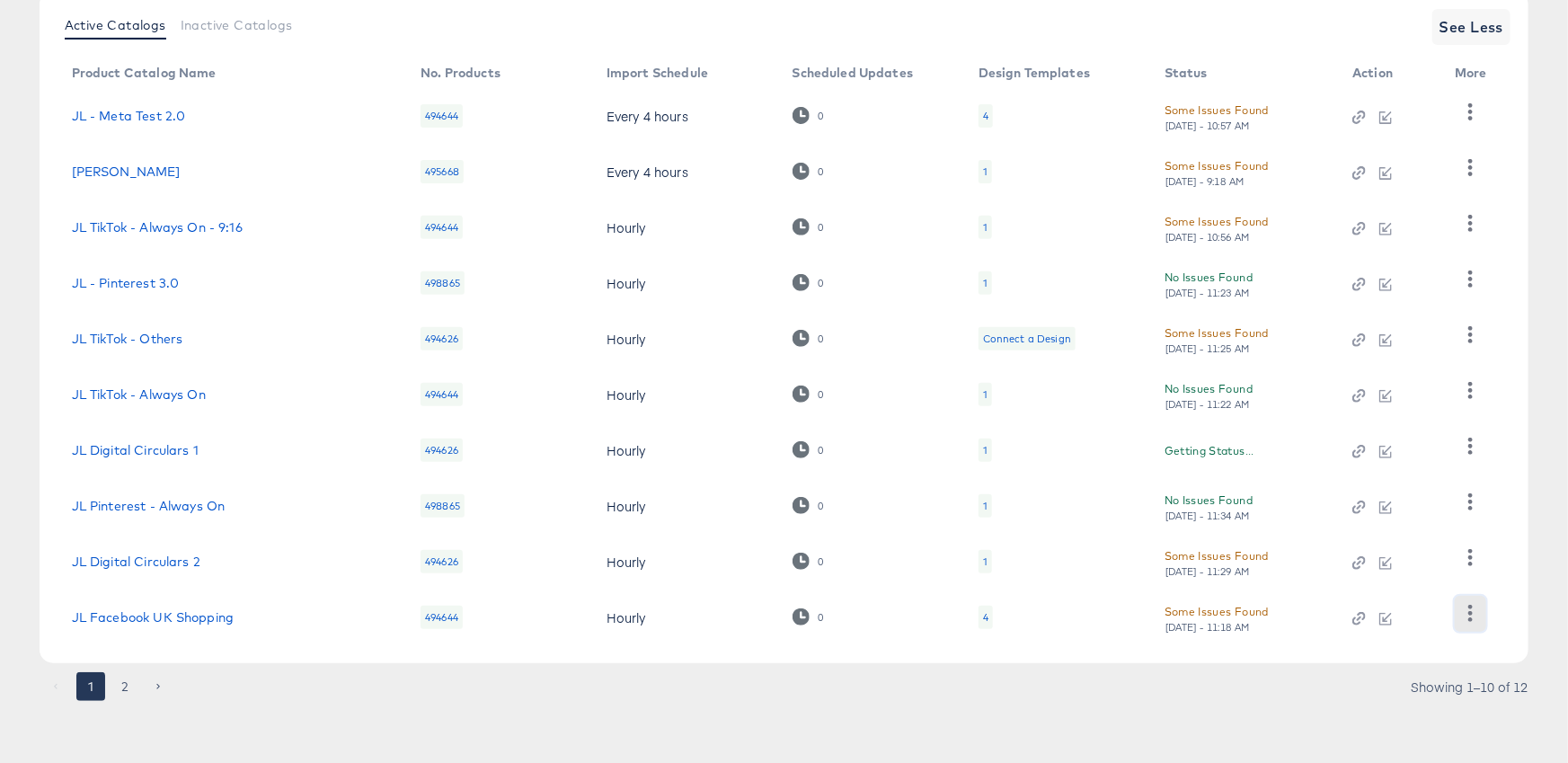
click at [1476, 620] on icon "button" at bounding box center [1470, 613] width 17 height 17
click at [1397, 526] on div "HUD Checks (Internal)" at bounding box center [1397, 524] width 180 height 29
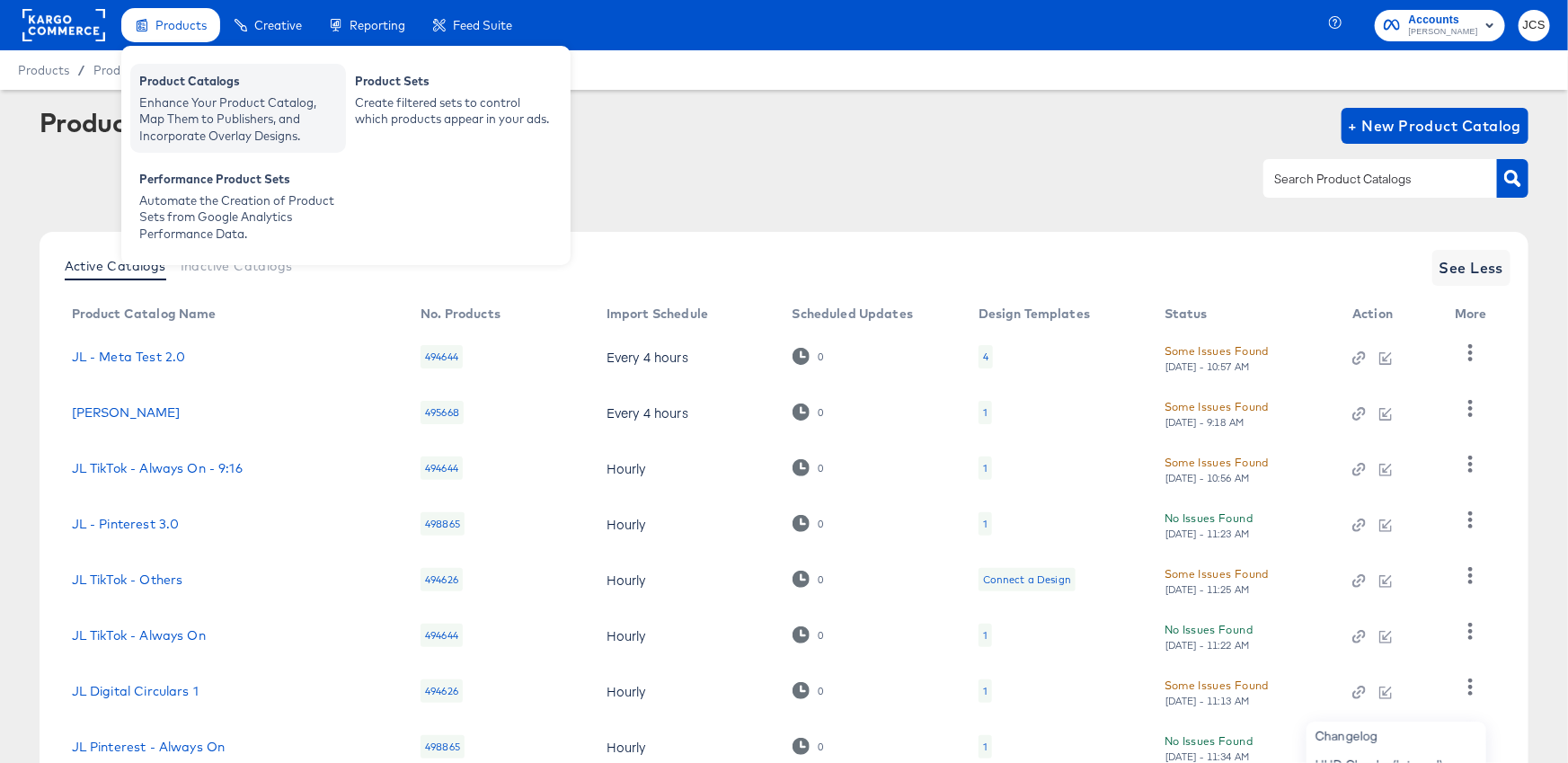
click at [156, 99] on div "Enhance Your Product Catalog, Map Them to Publishers, and Incorporate Overlay D…" at bounding box center [238, 120] width 198 height 51
